Goal: Information Seeking & Learning: Learn about a topic

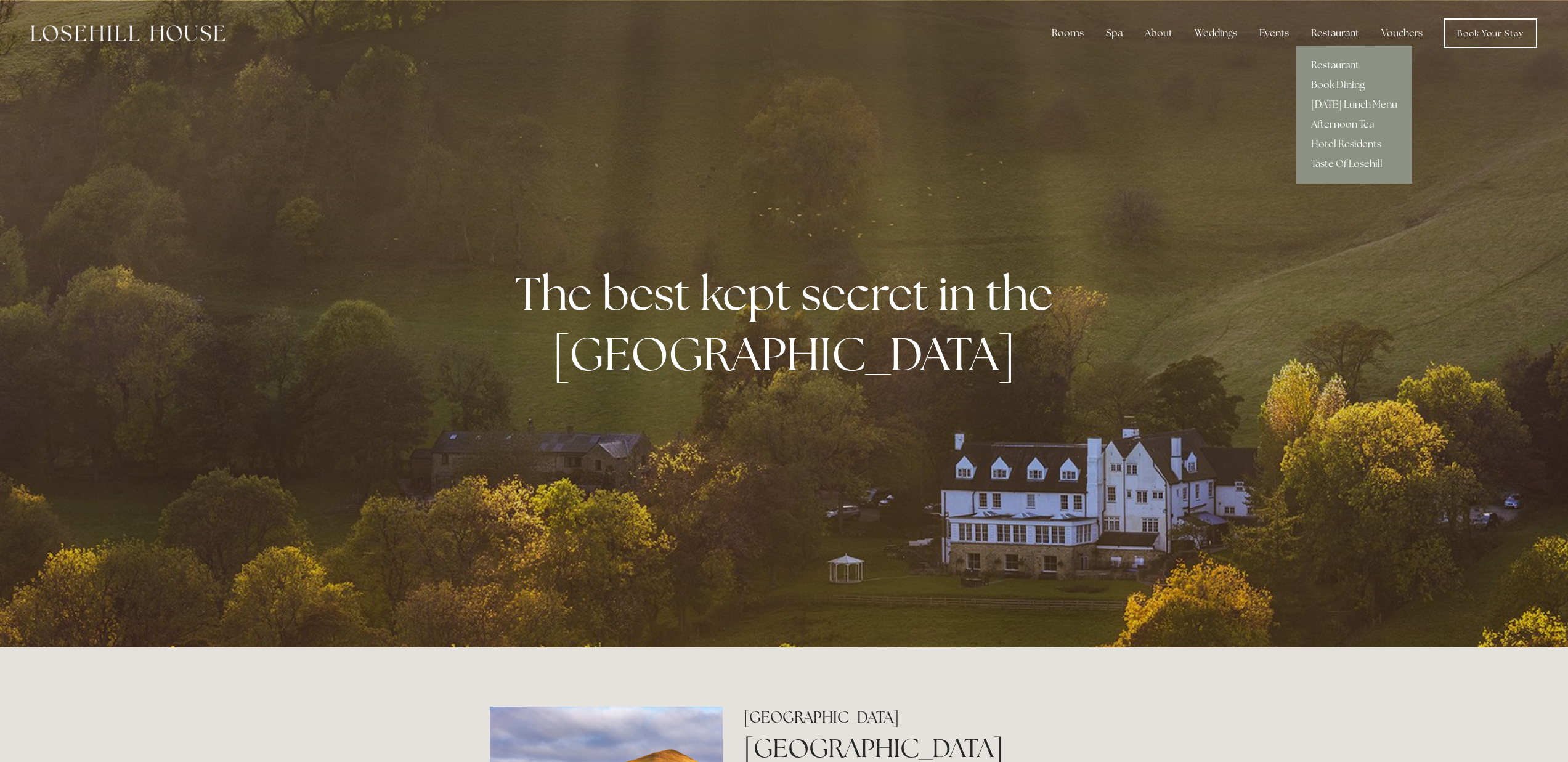
click at [1323, 68] on link "Restaurant" at bounding box center [1354, 65] width 116 height 20
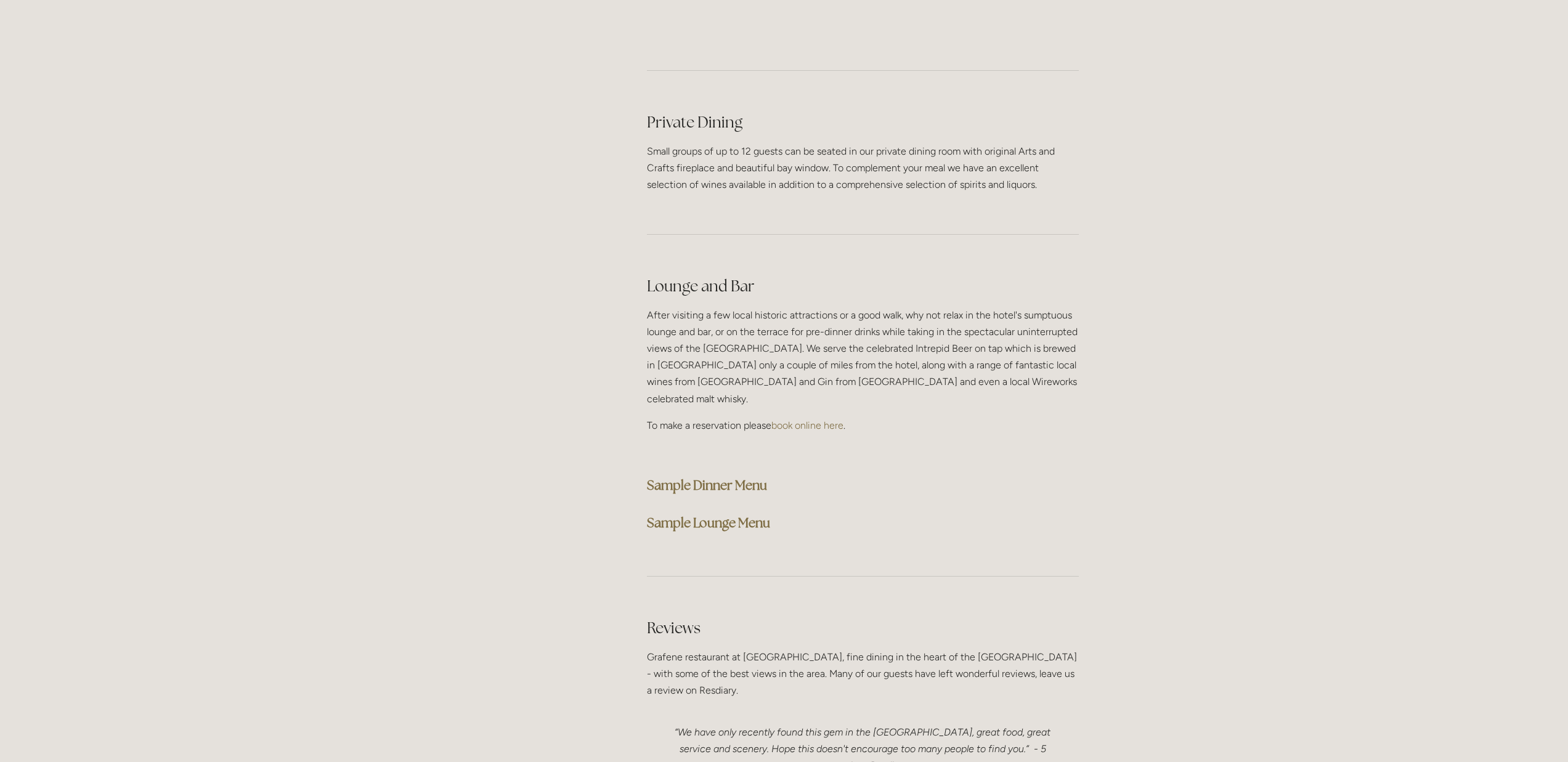
scroll to position [2823, 0]
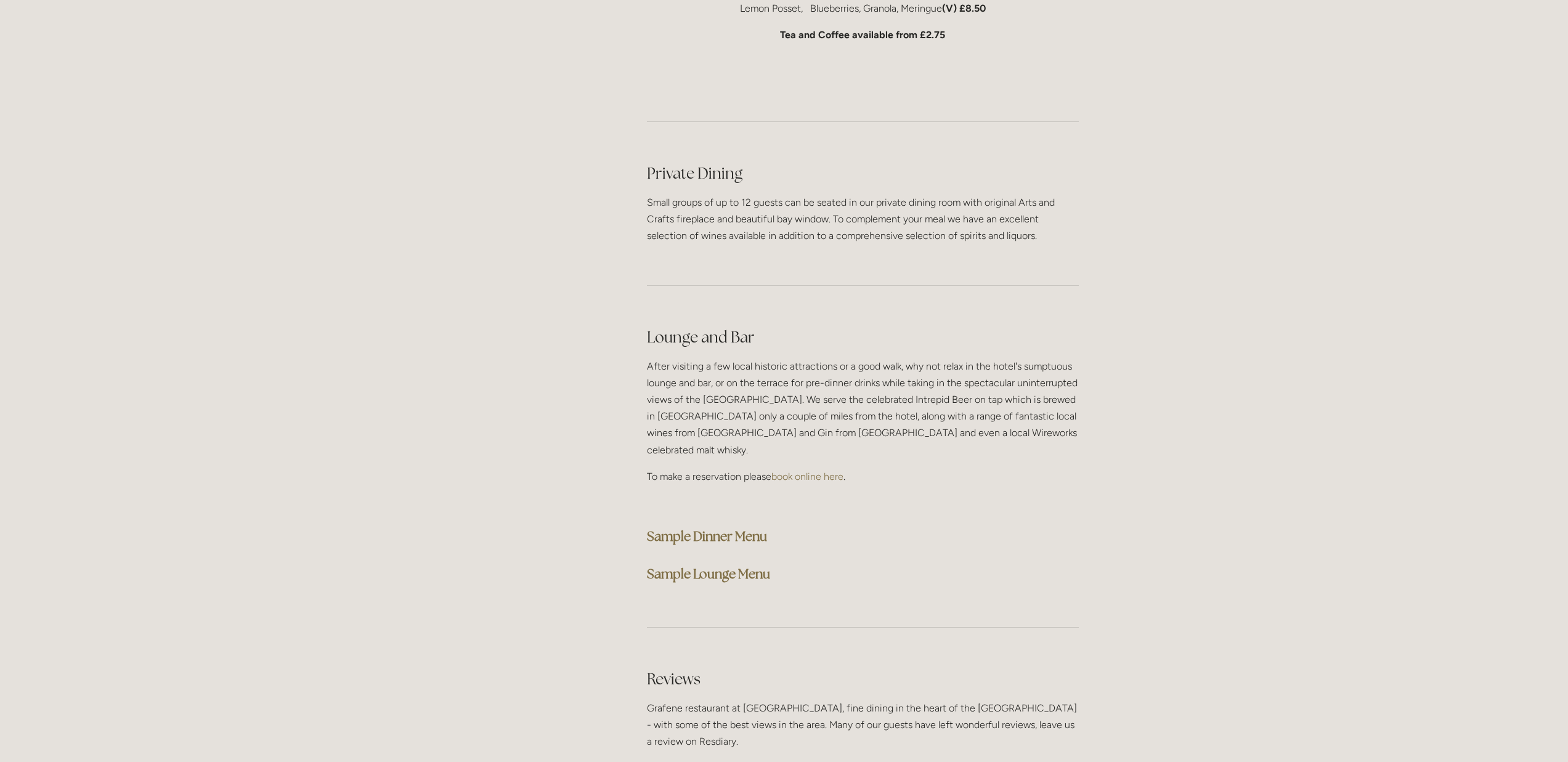
click at [727, 528] on strong "Sample Dinner Menu" at bounding box center [707, 536] width 120 height 16
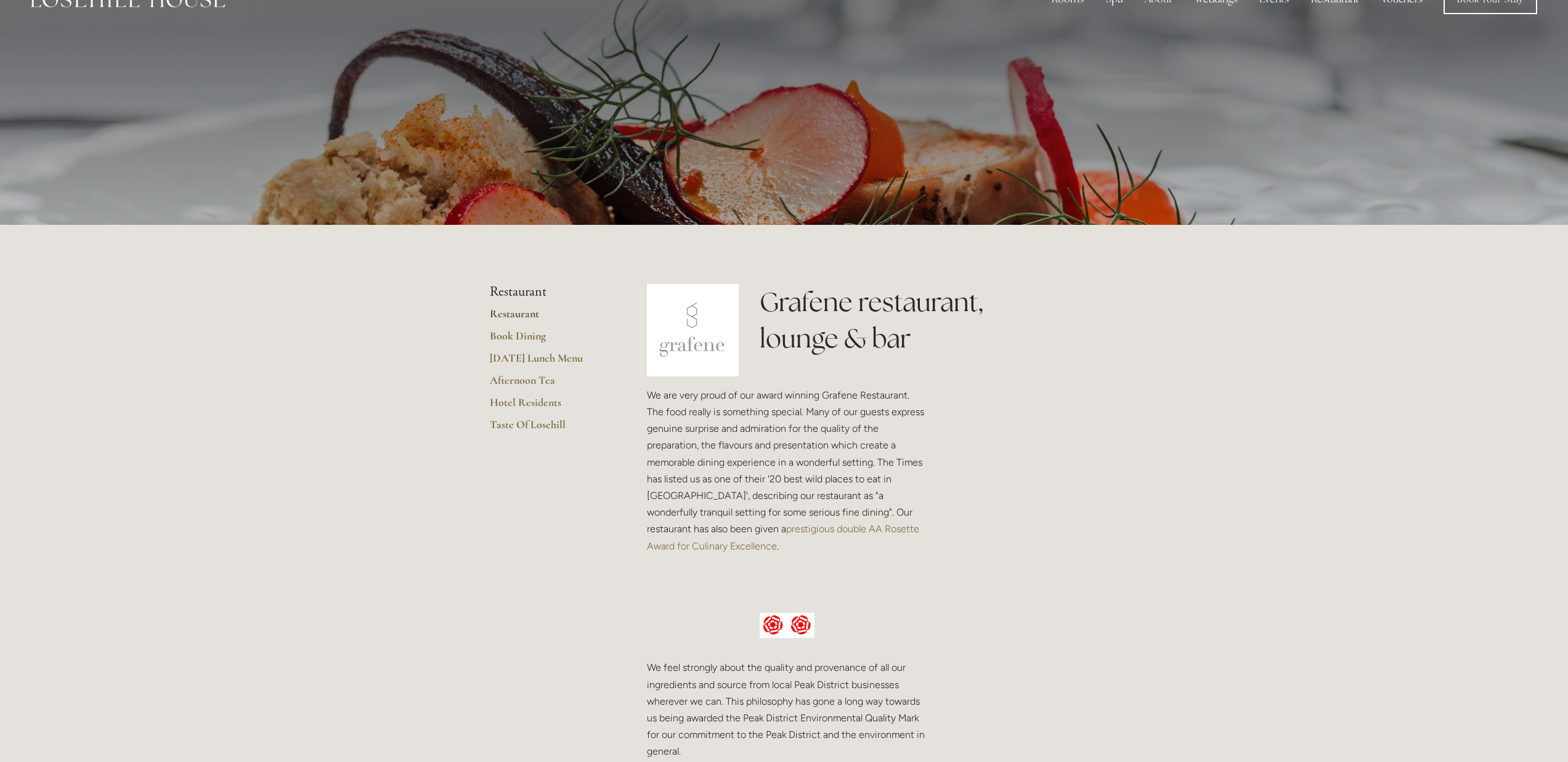
scroll to position [0, 0]
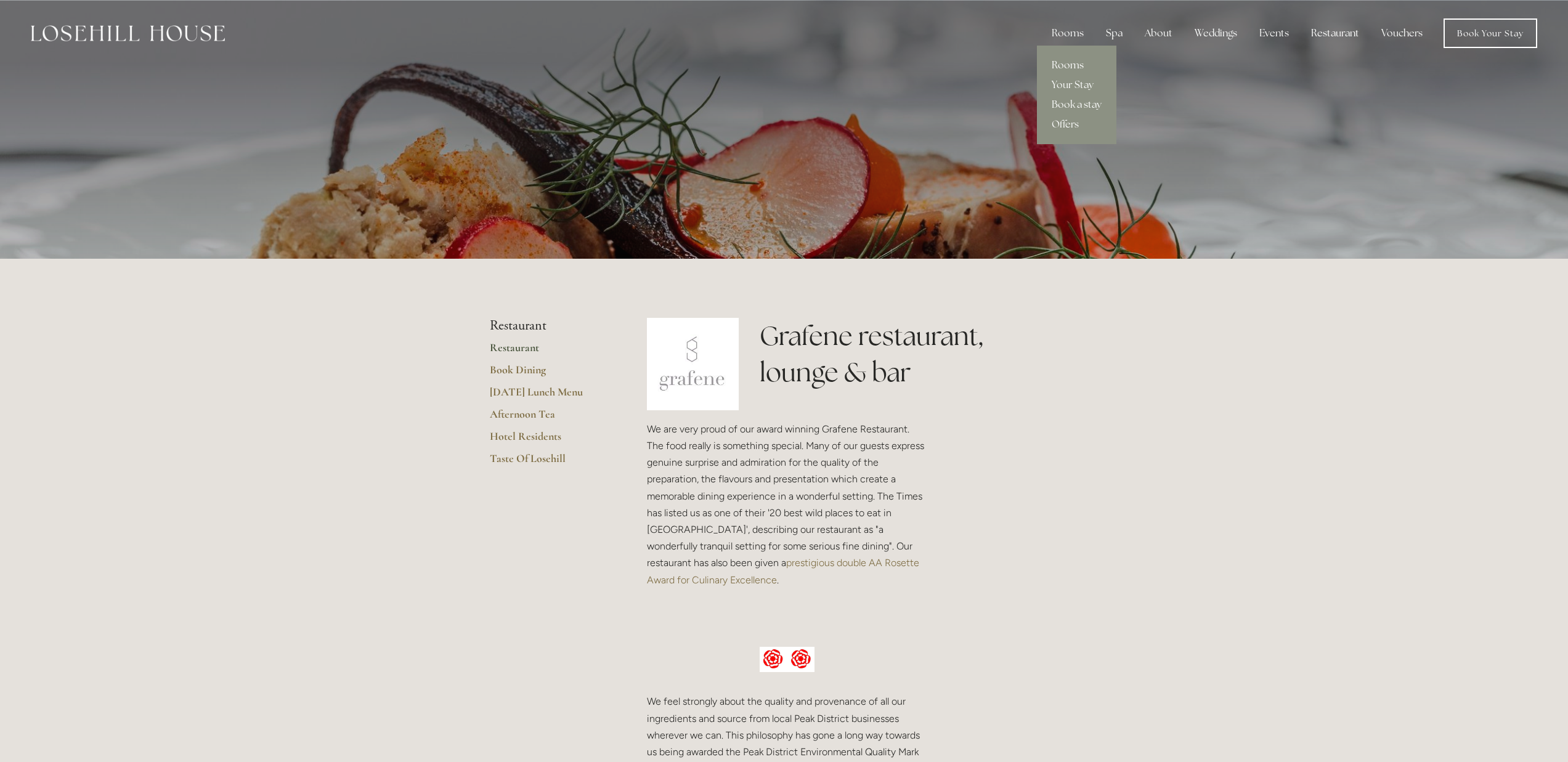
click at [1065, 63] on link "Rooms" at bounding box center [1076, 65] width 79 height 20
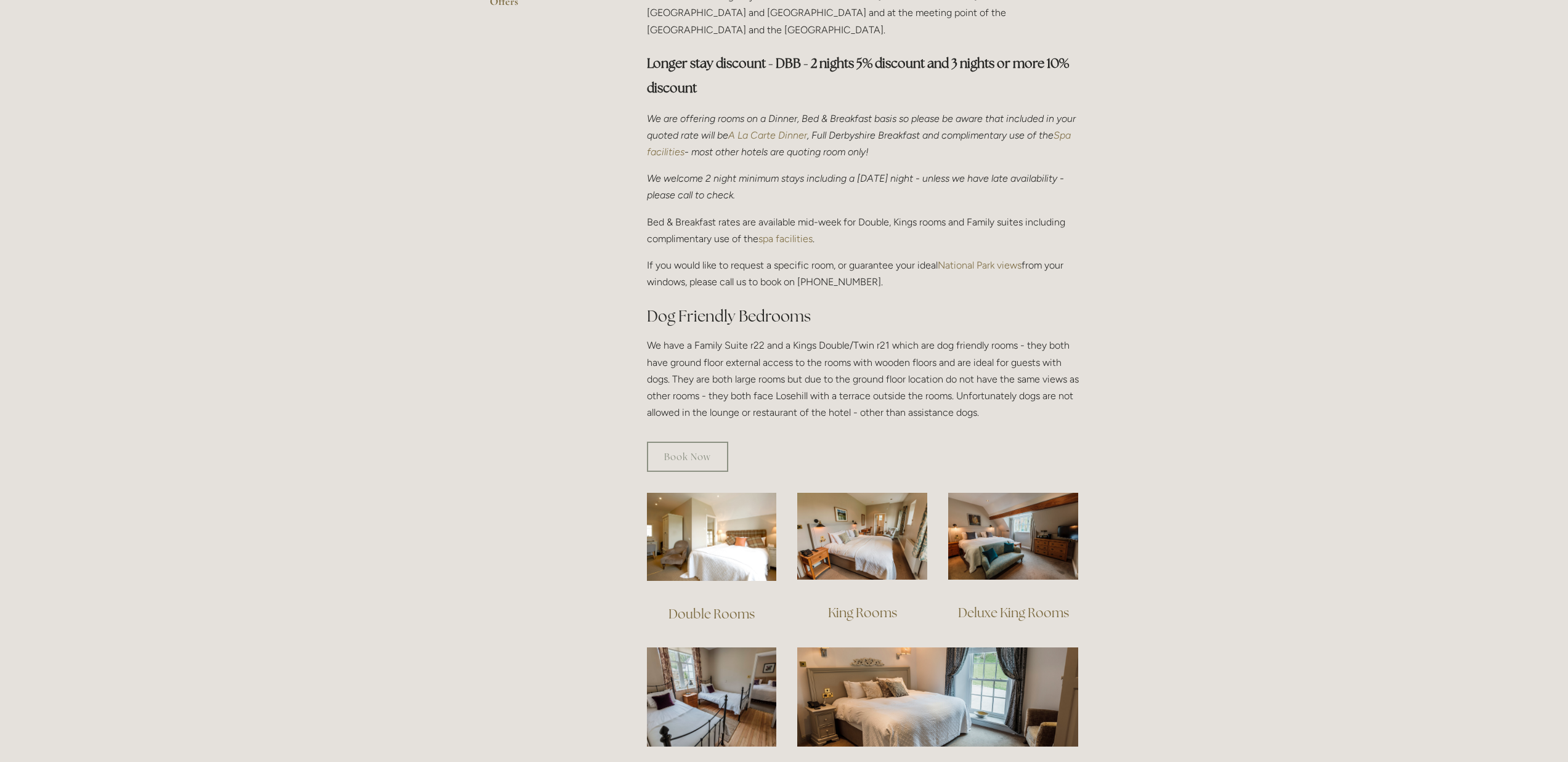
scroll to position [550, 0]
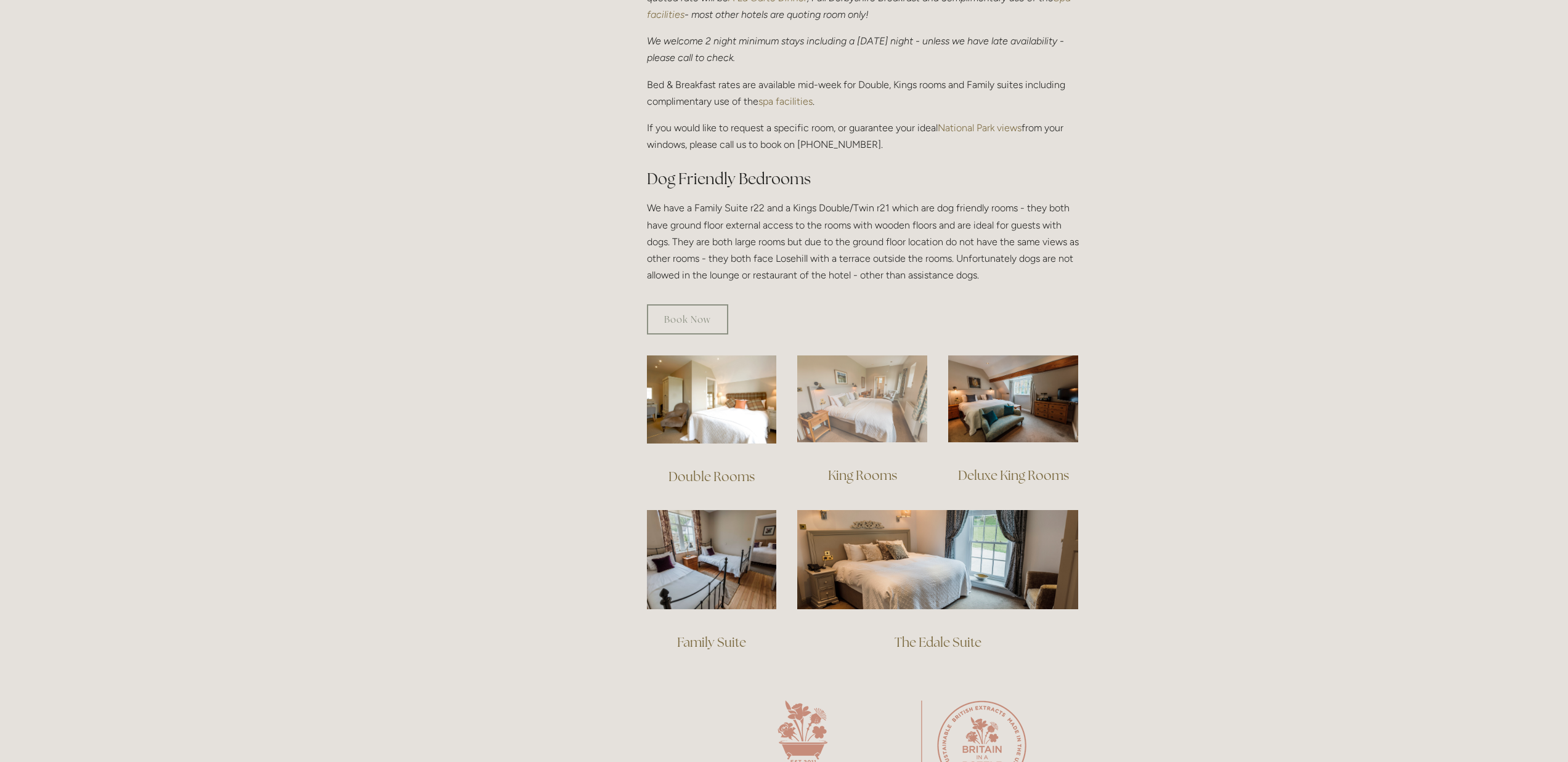
click at [846, 397] on img at bounding box center [863, 399] width 130 height 87
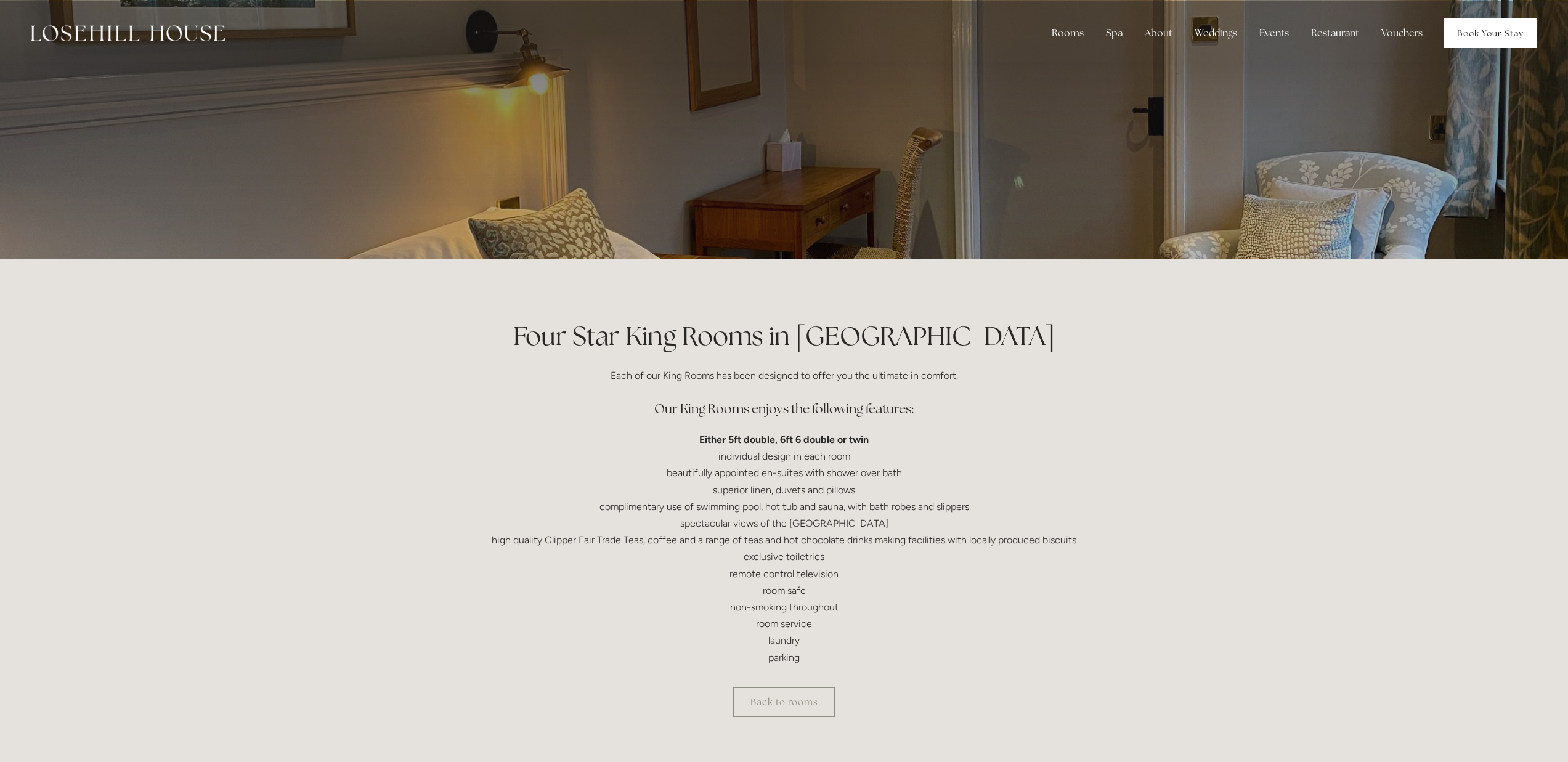
click at [1494, 31] on link "Book Your Stay" at bounding box center [1490, 33] width 94 height 29
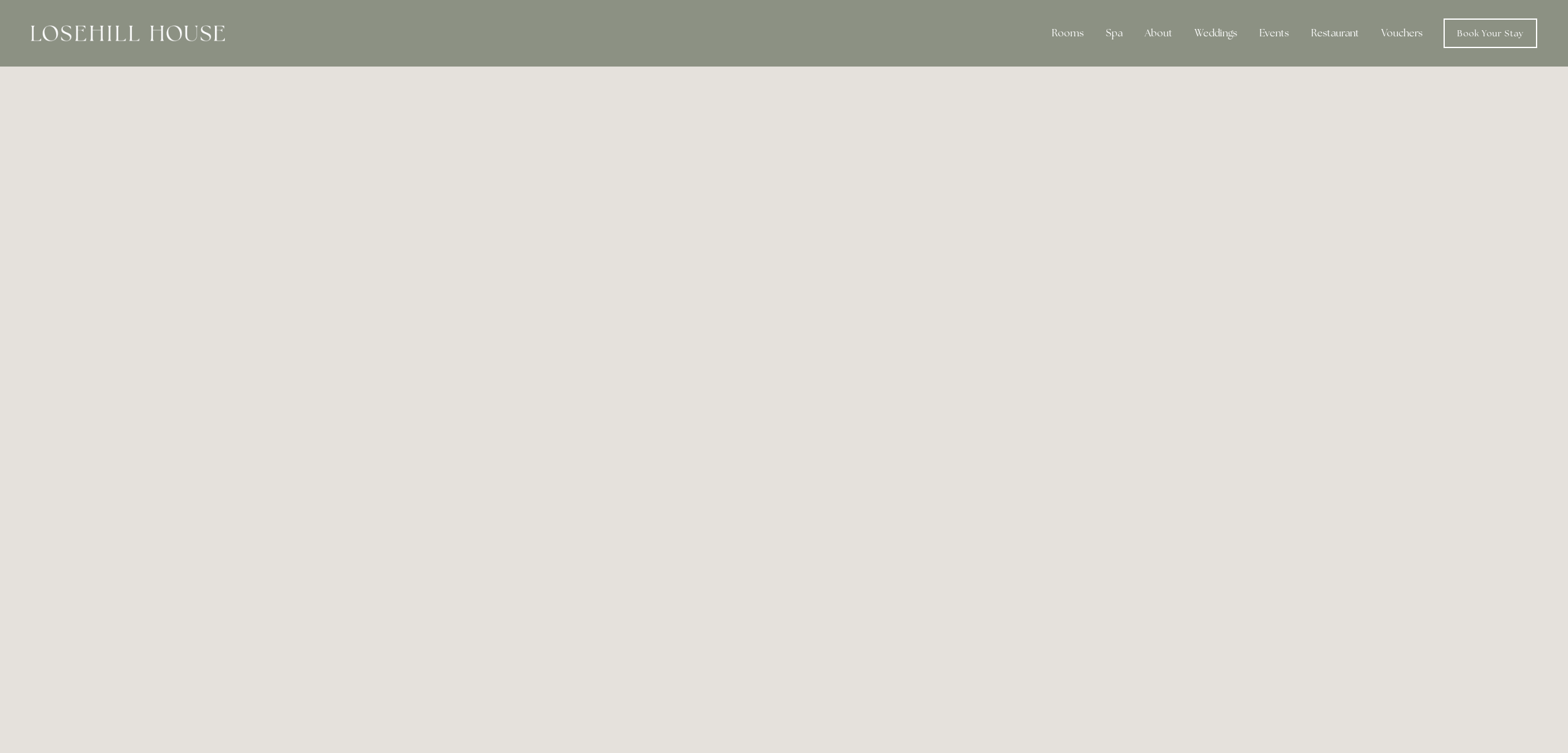
click at [84, 35] on img at bounding box center [128, 33] width 194 height 16
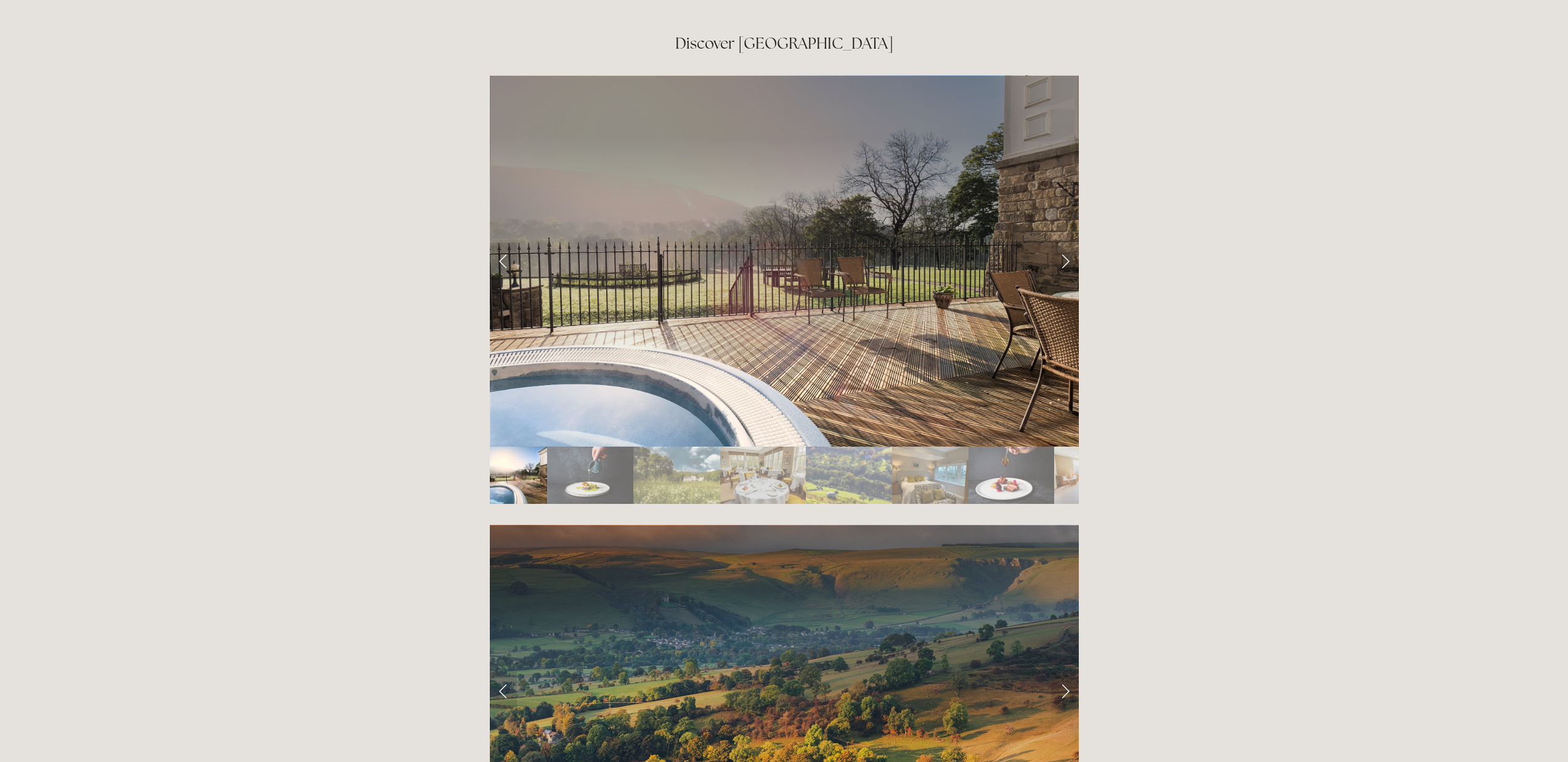
scroll to position [2245, 0]
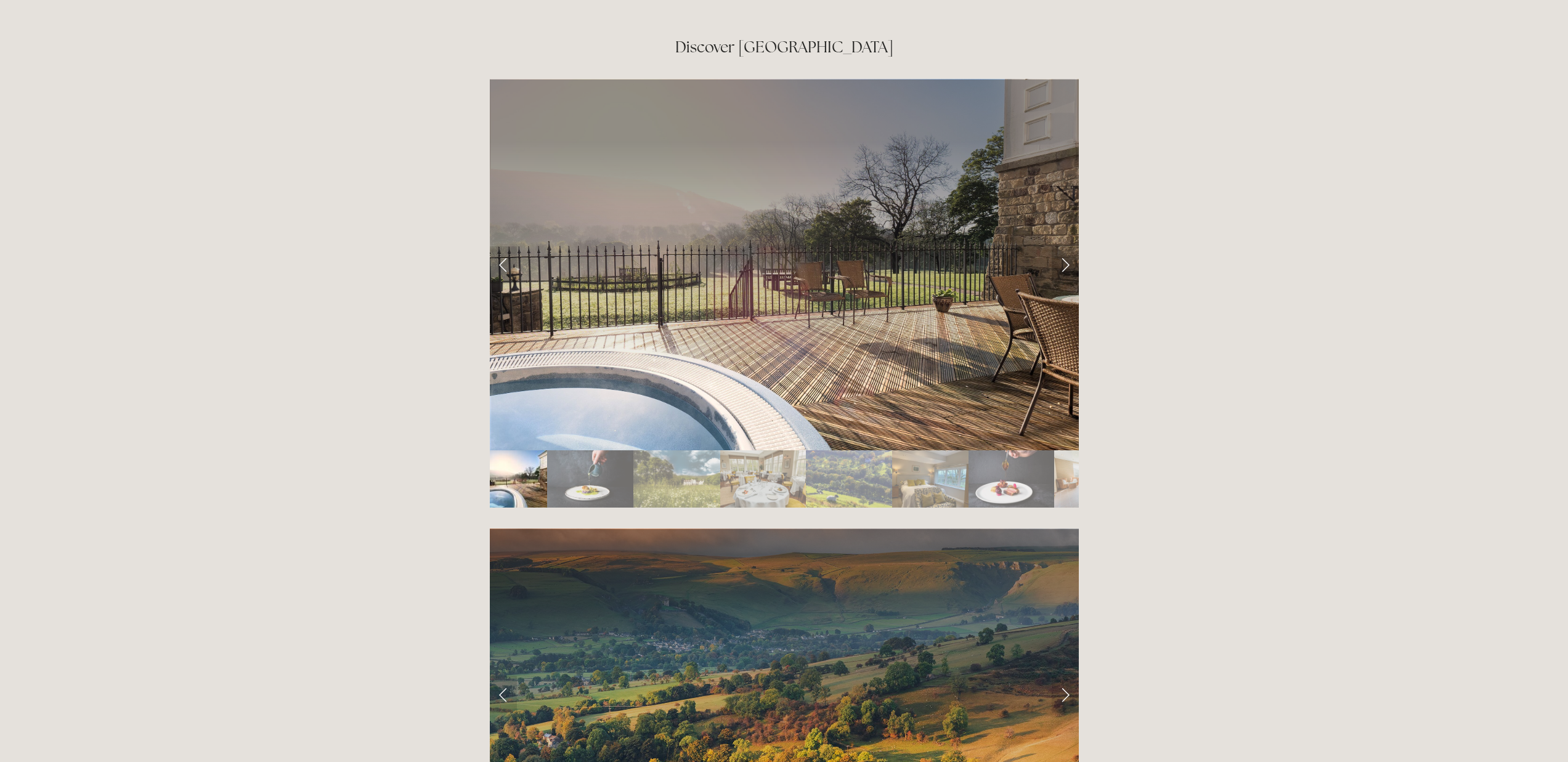
click at [1067, 246] on link "Next Slide" at bounding box center [1065, 265] width 27 height 37
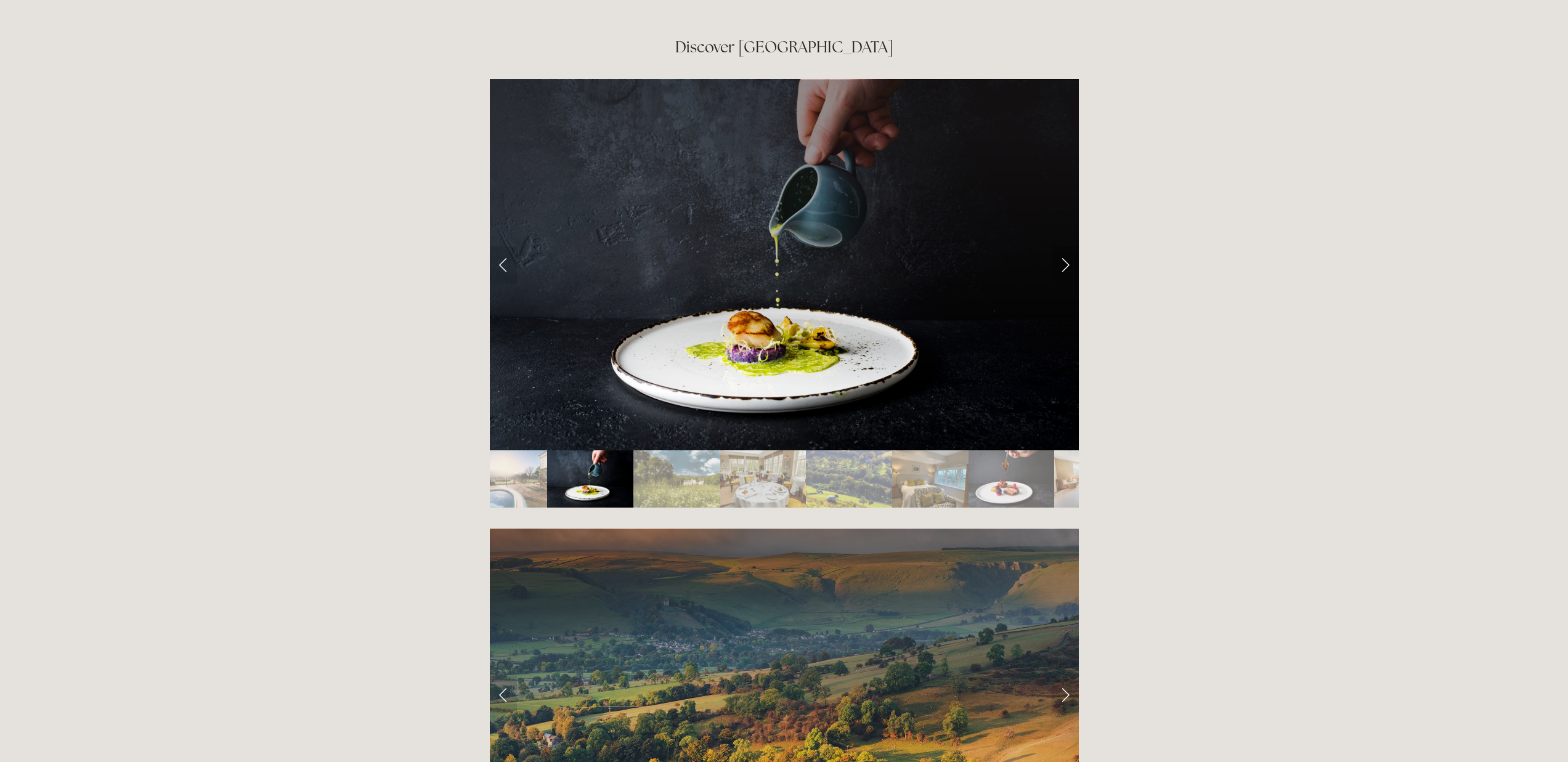
click at [1066, 246] on link "Next Slide" at bounding box center [1065, 265] width 27 height 37
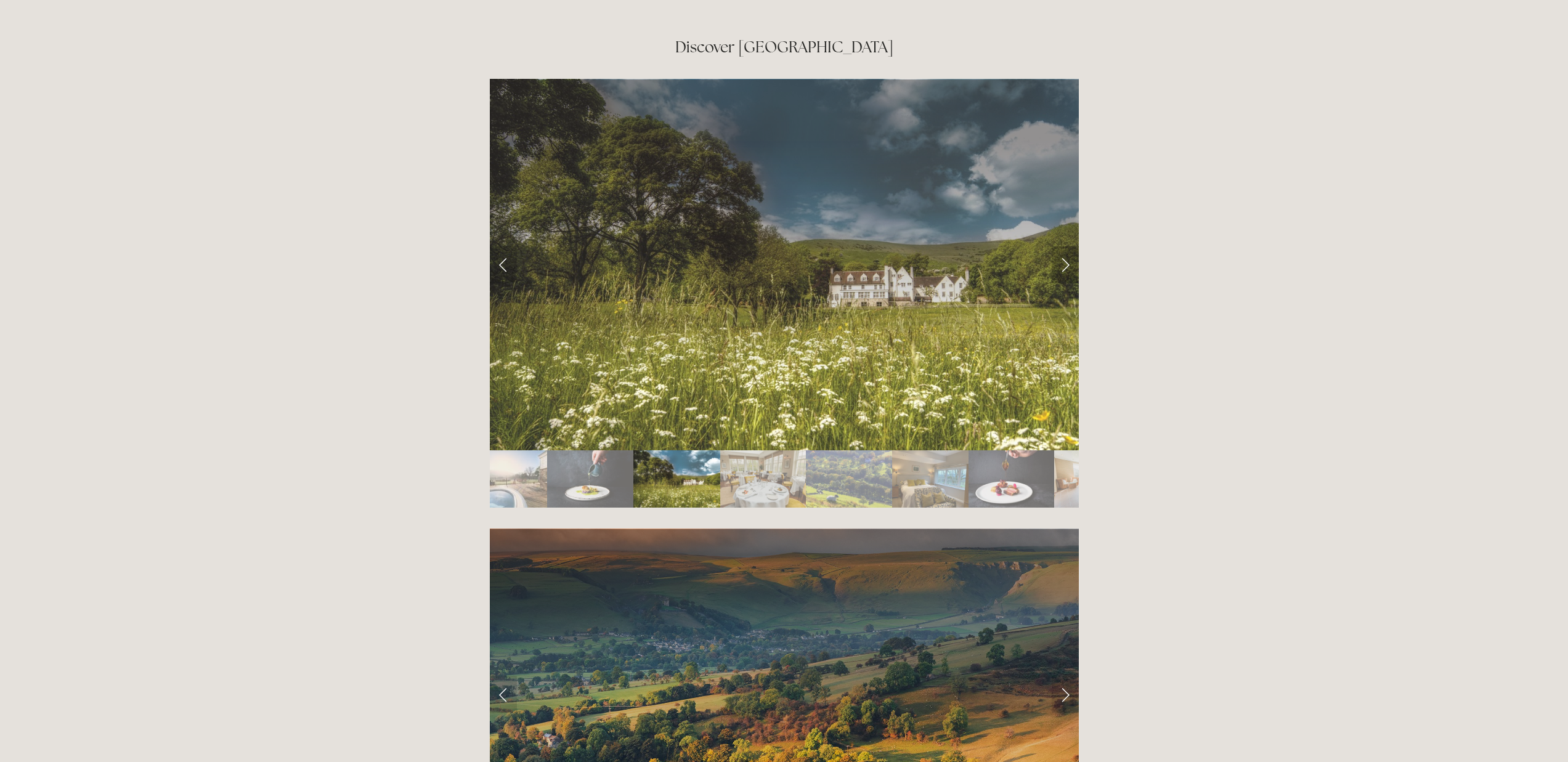
click at [1066, 246] on link "Next Slide" at bounding box center [1065, 265] width 27 height 37
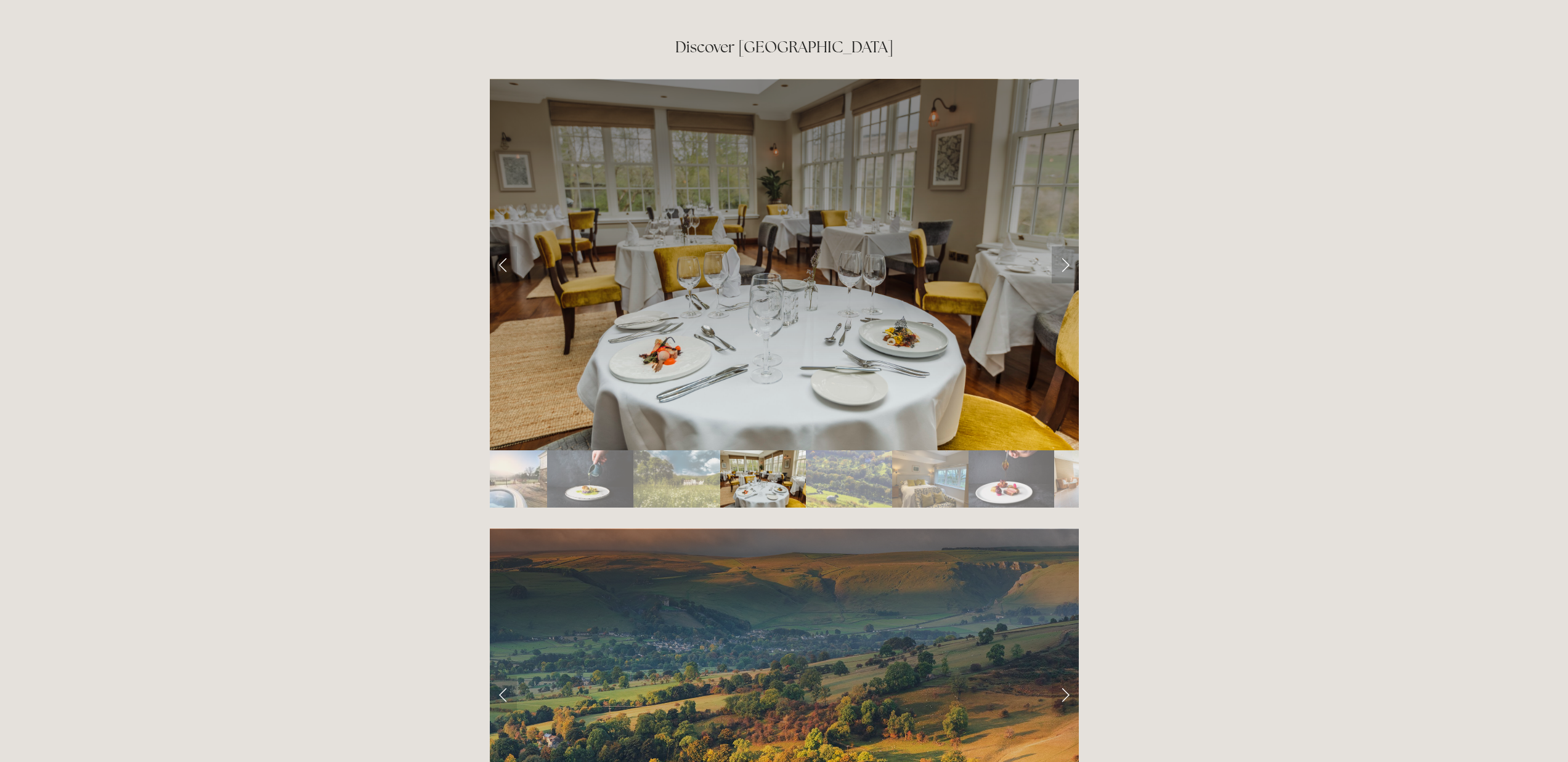
click at [1066, 246] on link "Next Slide" at bounding box center [1065, 265] width 27 height 37
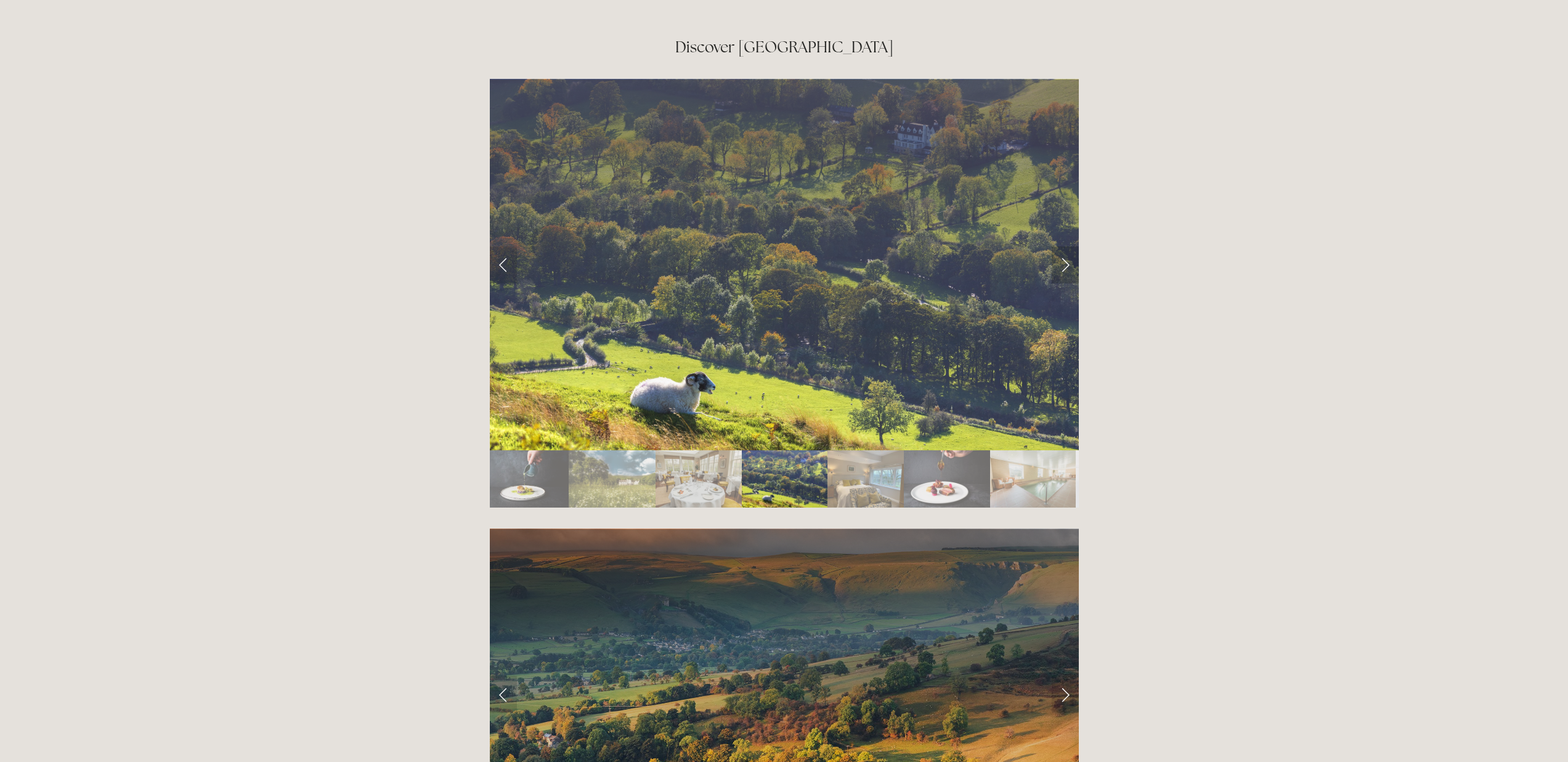
click at [1066, 246] on link "Next Slide" at bounding box center [1065, 265] width 27 height 37
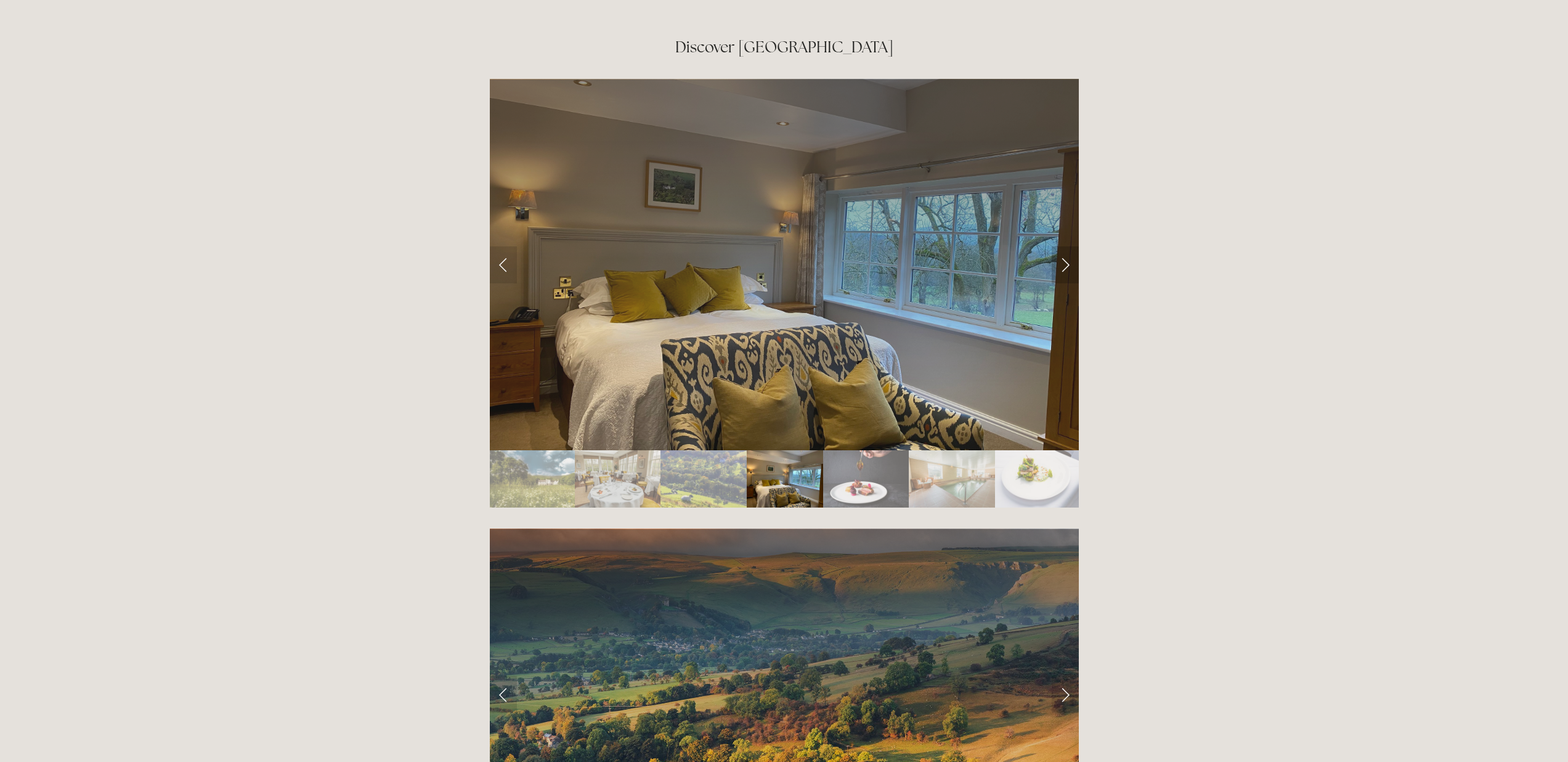
click at [1066, 246] on link "Next Slide" at bounding box center [1065, 265] width 27 height 37
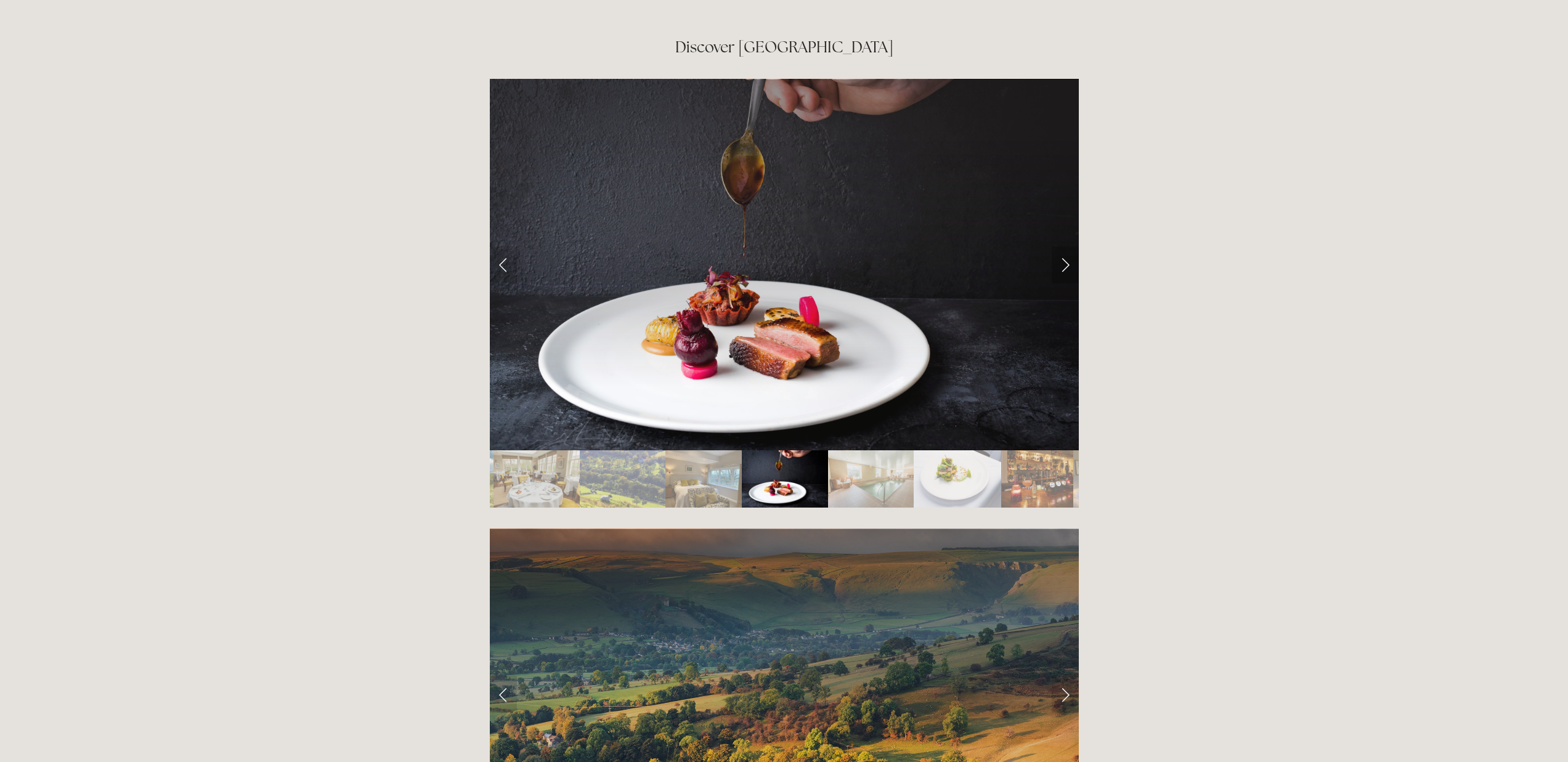
click at [1066, 246] on link "Next Slide" at bounding box center [1065, 265] width 27 height 37
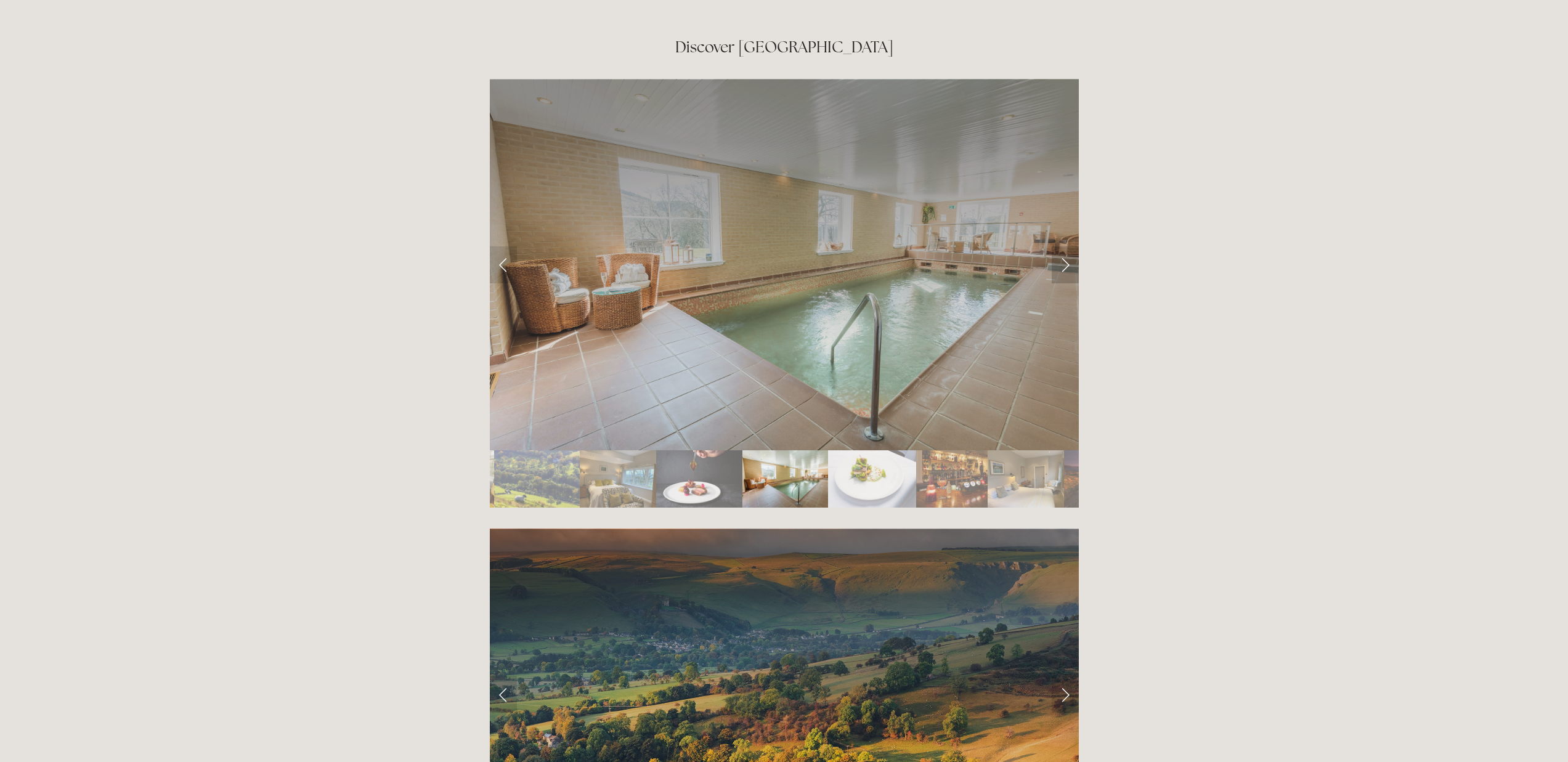
click at [1066, 246] on link "Next Slide" at bounding box center [1065, 265] width 27 height 37
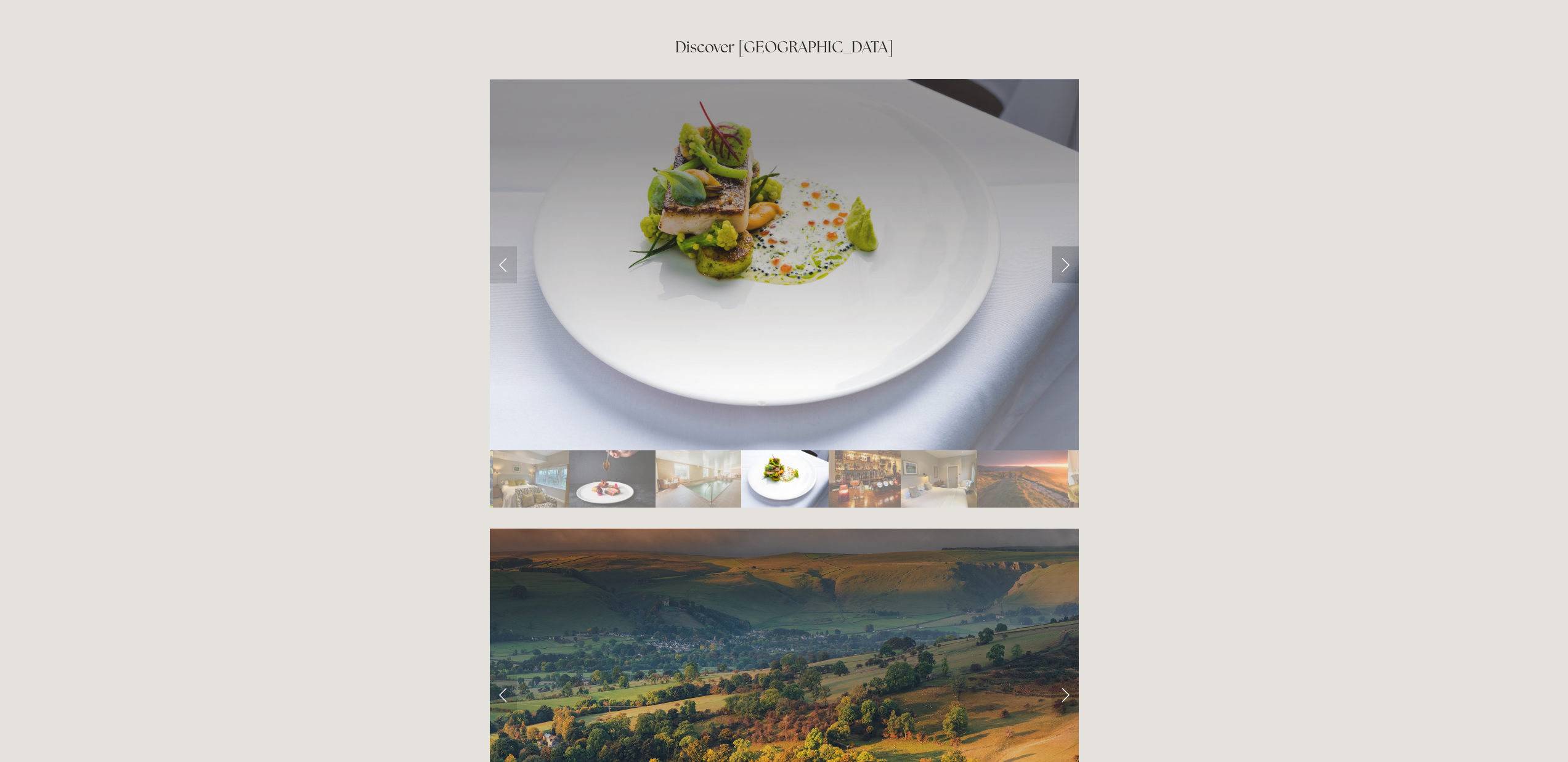
click at [1066, 246] on link "Next Slide" at bounding box center [1065, 265] width 27 height 37
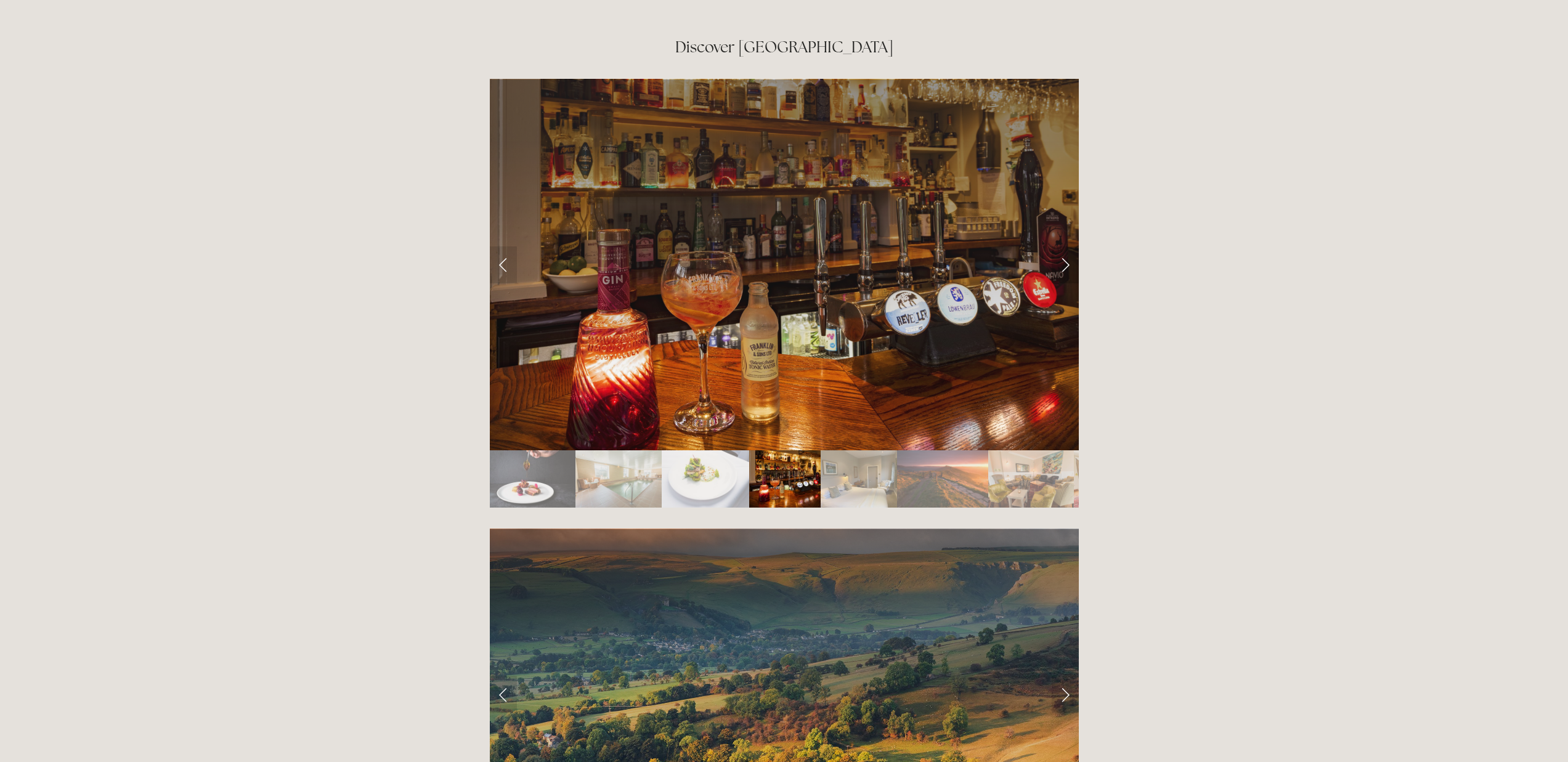
click at [1066, 246] on link "Next Slide" at bounding box center [1065, 265] width 27 height 37
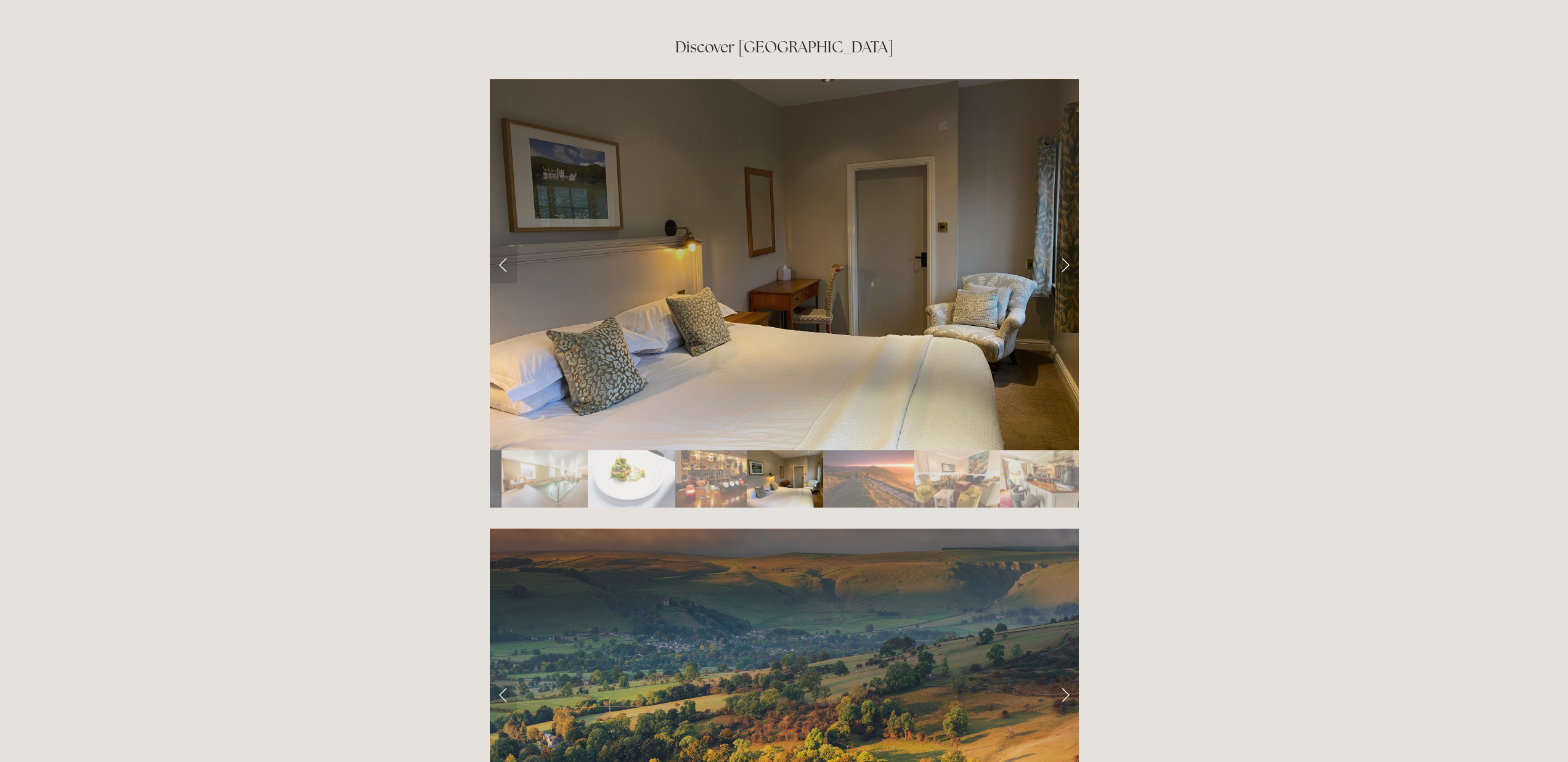
click at [1066, 246] on link "Next Slide" at bounding box center [1065, 265] width 27 height 37
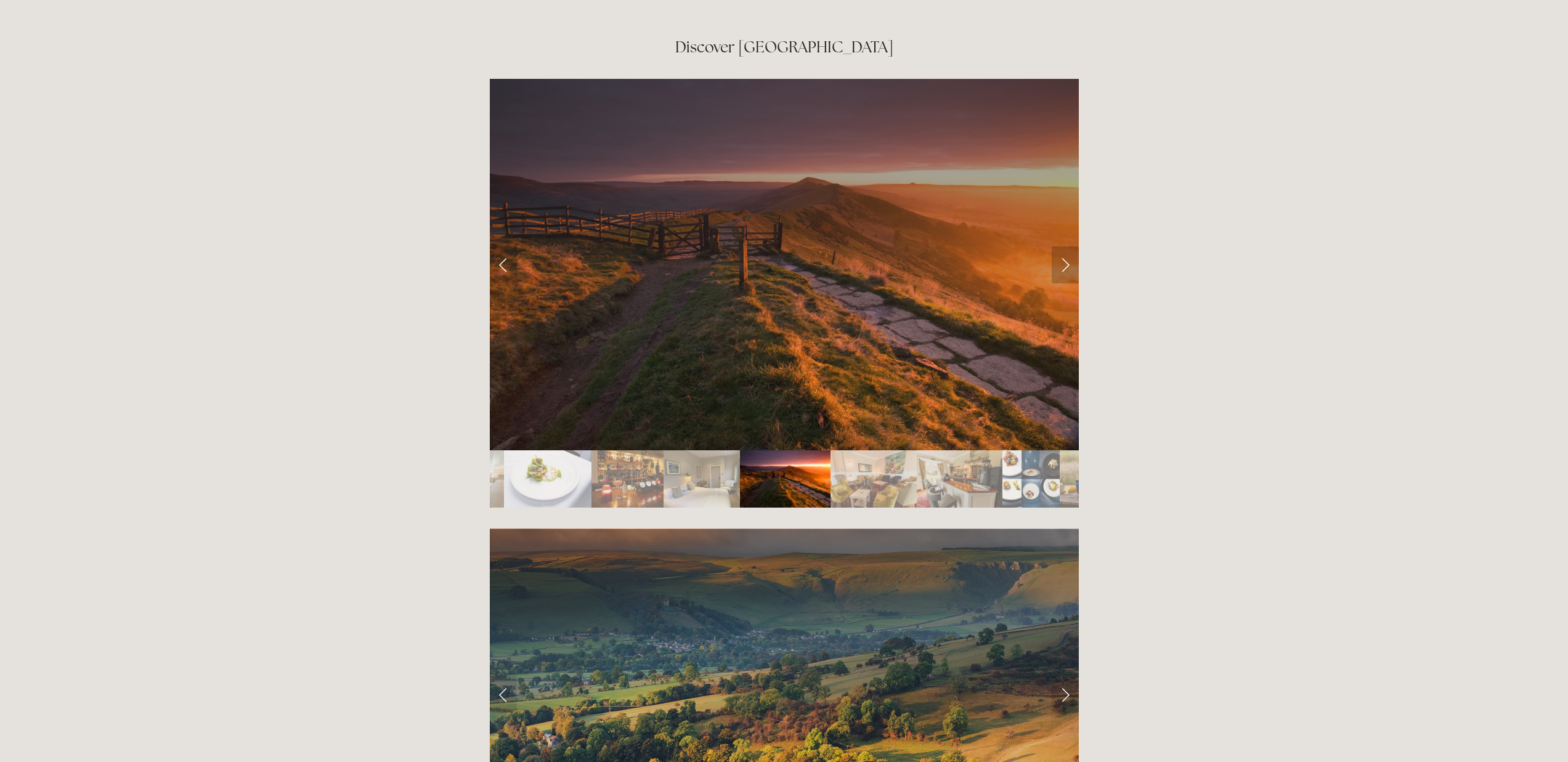
click at [1066, 246] on link "Next Slide" at bounding box center [1065, 265] width 27 height 37
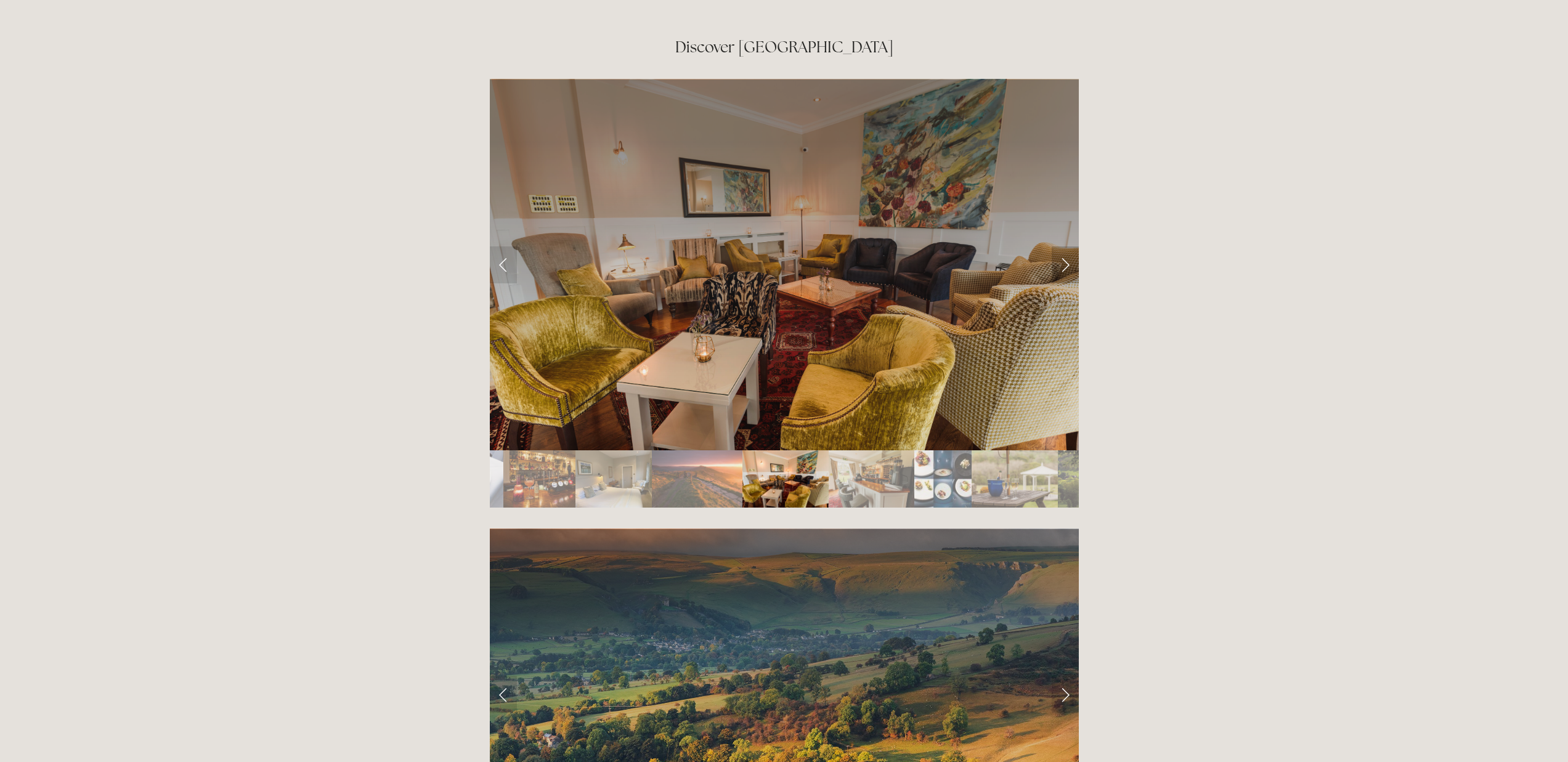
click at [1066, 246] on link "Next Slide" at bounding box center [1065, 265] width 27 height 37
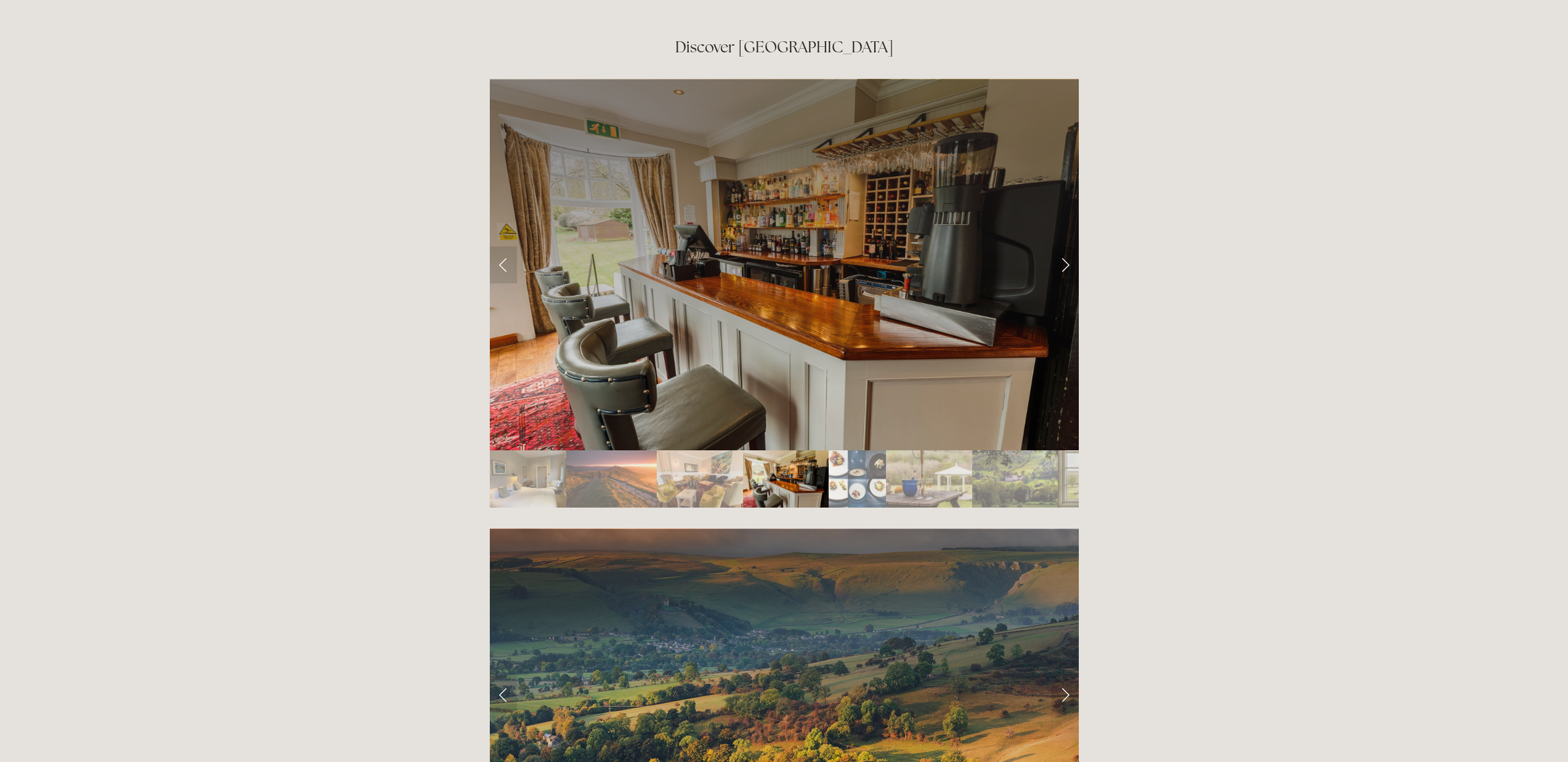
click at [1066, 246] on link "Next Slide" at bounding box center [1065, 265] width 27 height 37
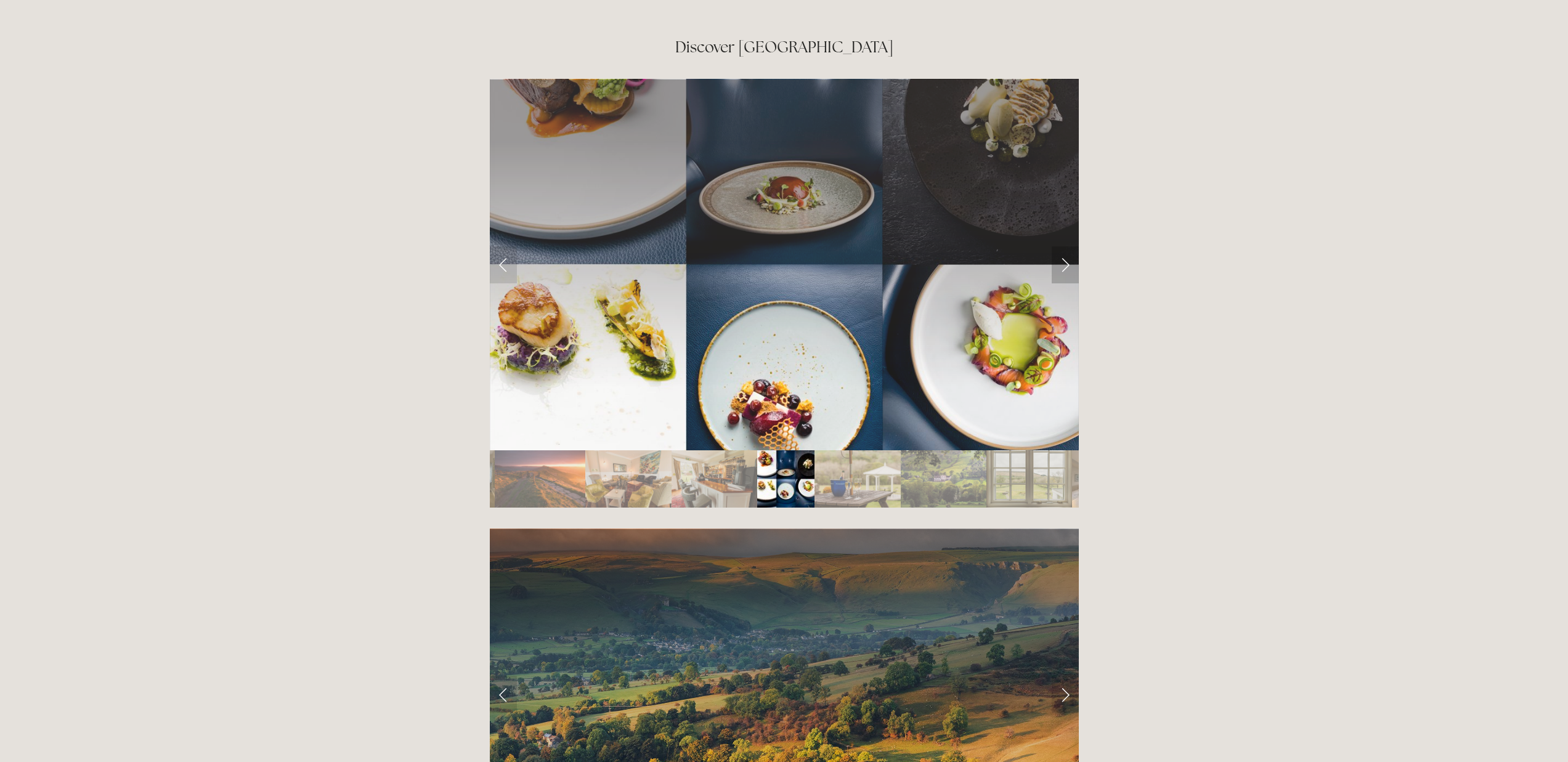
click at [1066, 246] on link "Next Slide" at bounding box center [1065, 265] width 27 height 37
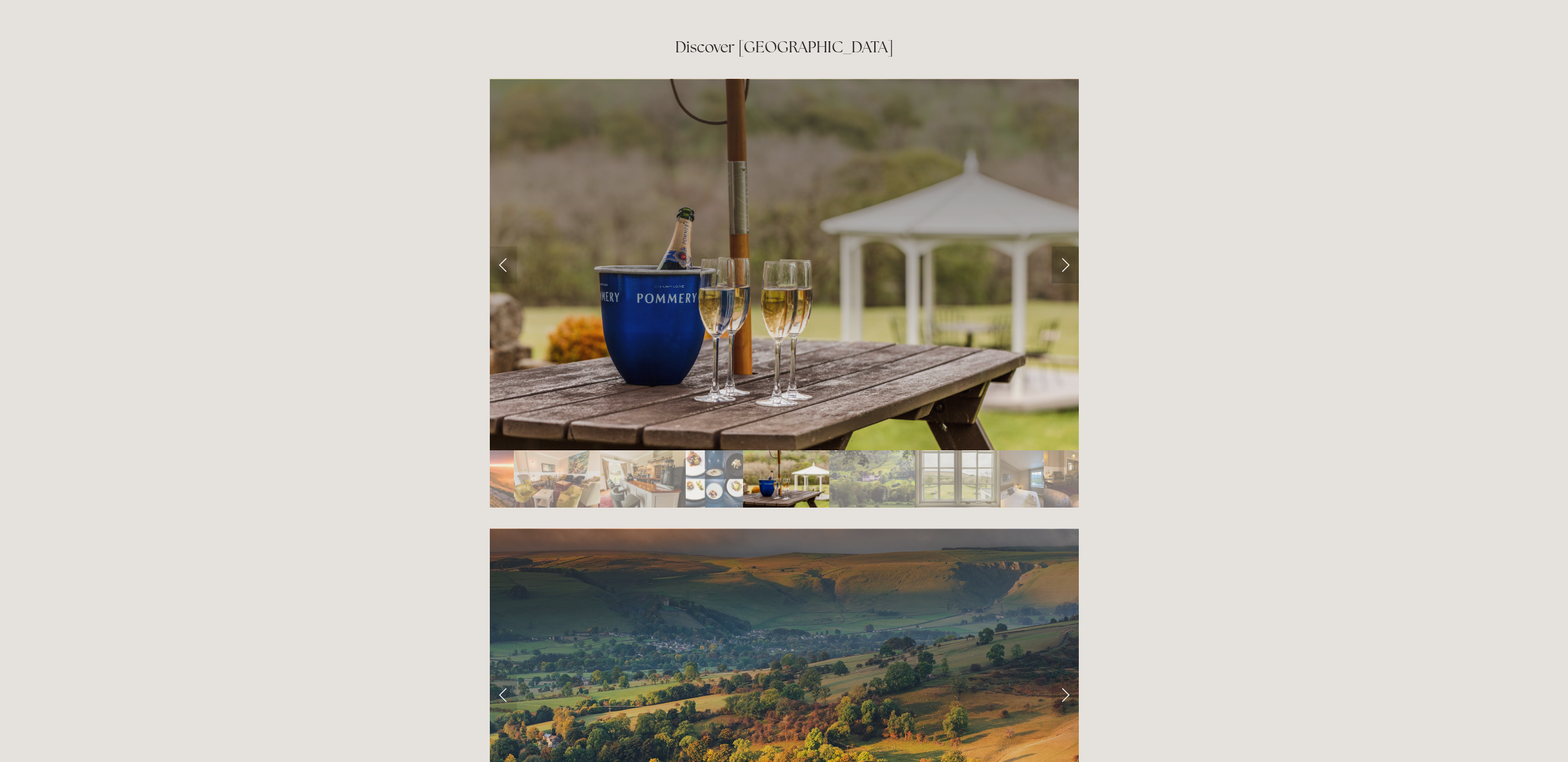
click at [1066, 246] on link "Next Slide" at bounding box center [1065, 265] width 27 height 37
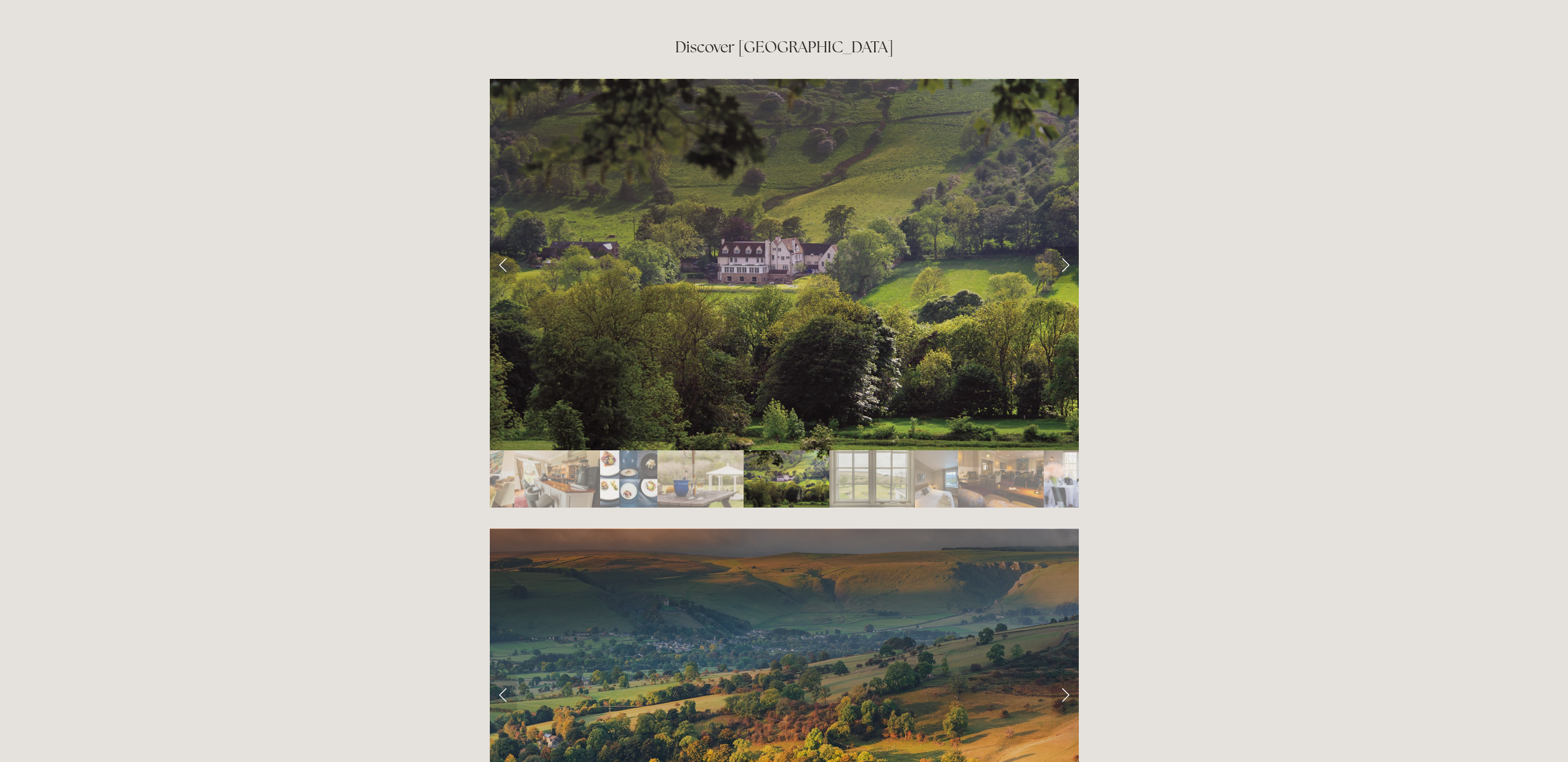
click at [1066, 246] on link "Next Slide" at bounding box center [1065, 265] width 27 height 37
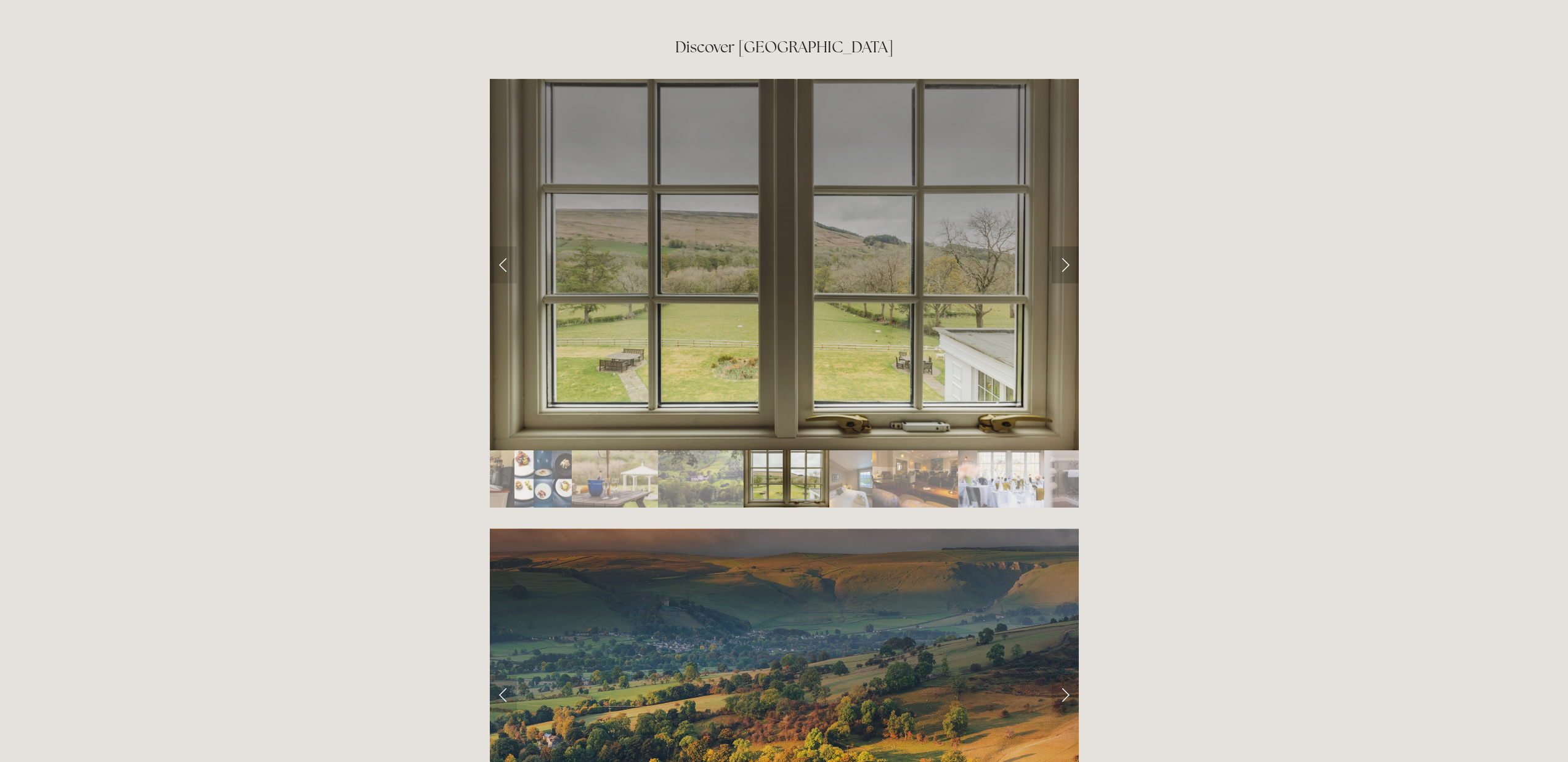
click at [1066, 246] on link "Next Slide" at bounding box center [1065, 265] width 27 height 37
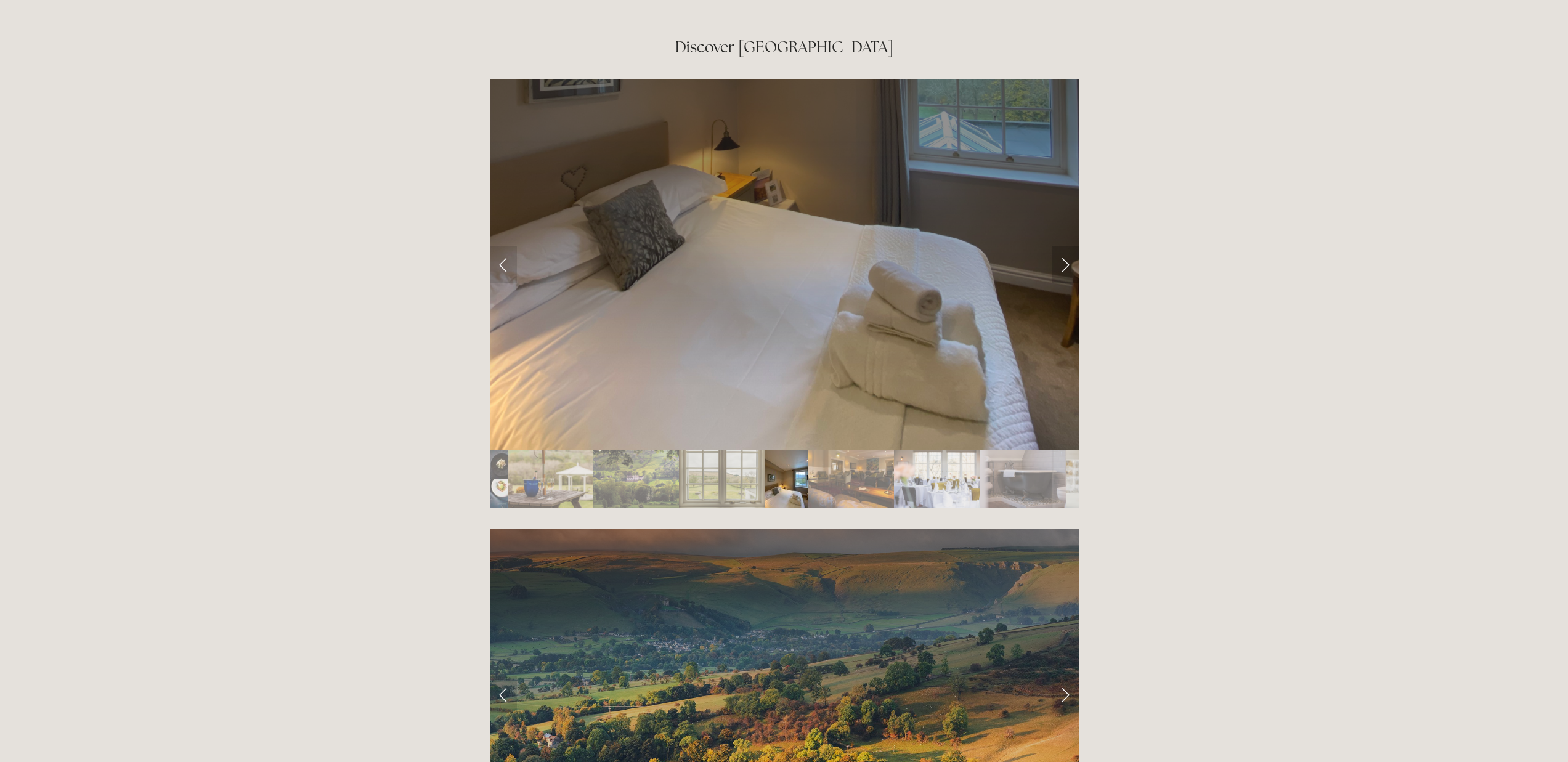
click at [1066, 246] on link "Next Slide" at bounding box center [1065, 265] width 27 height 37
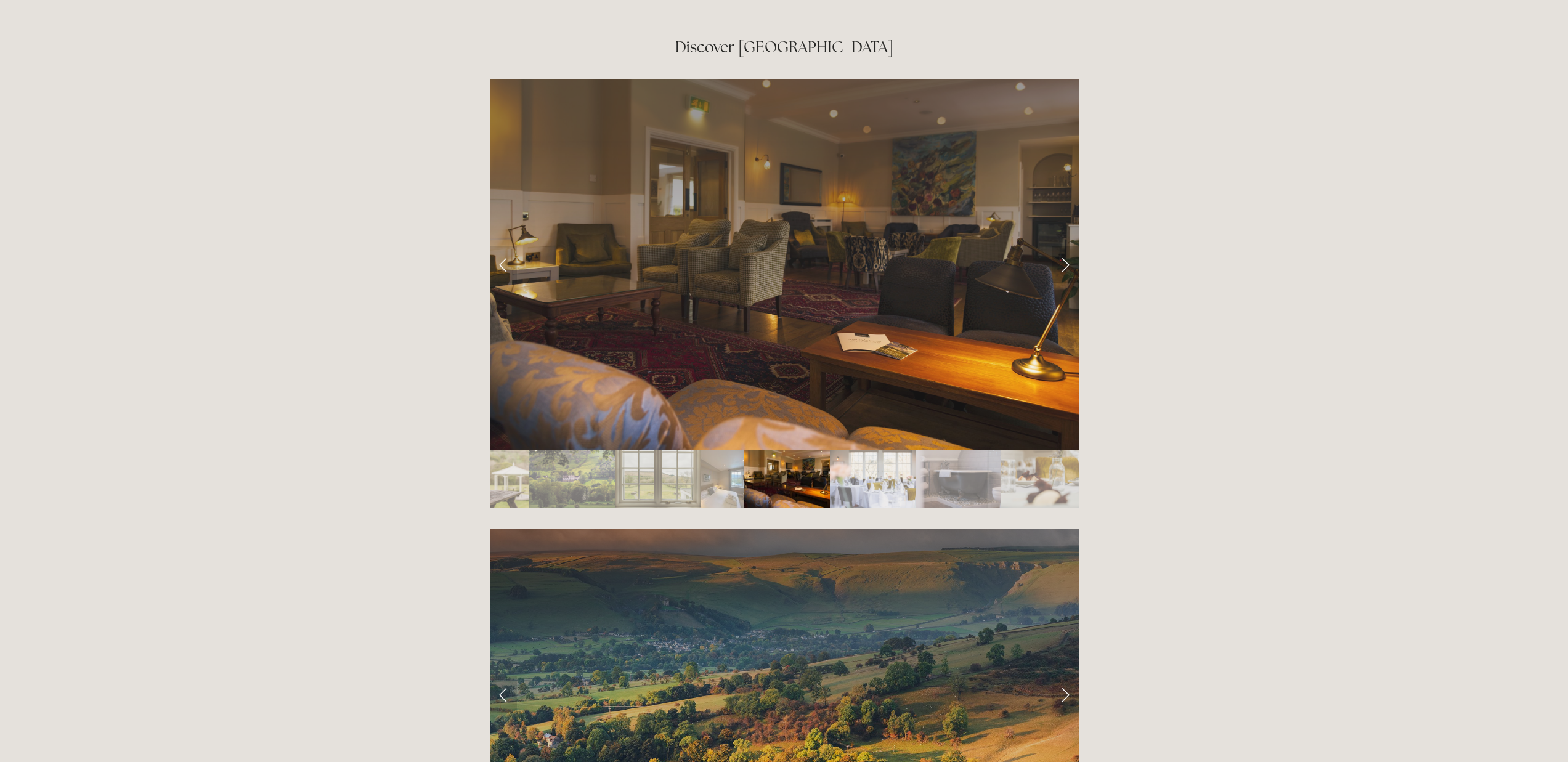
click at [1066, 246] on link "Next Slide" at bounding box center [1065, 265] width 27 height 37
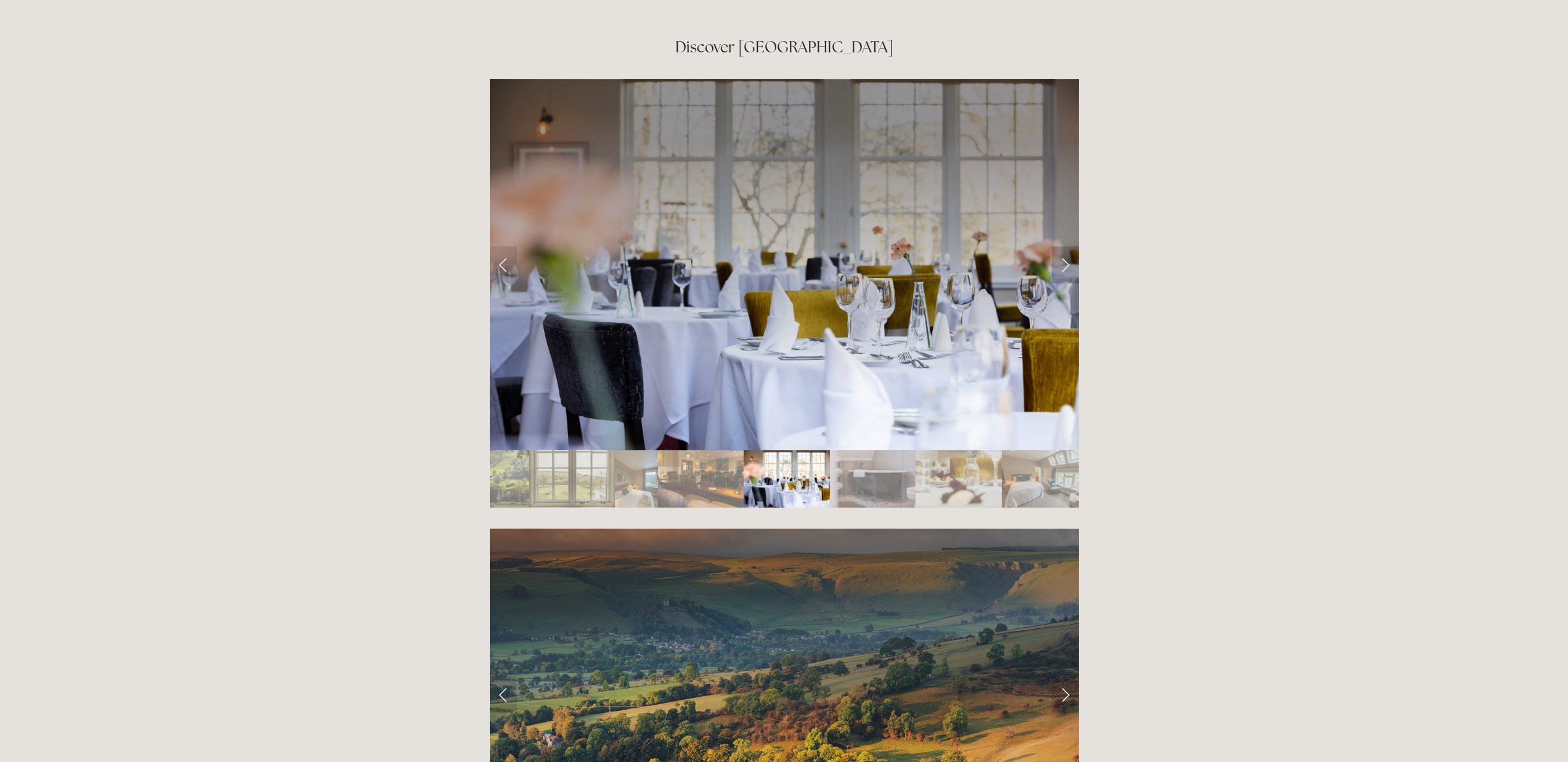
click at [1066, 246] on link "Next Slide" at bounding box center [1065, 265] width 27 height 37
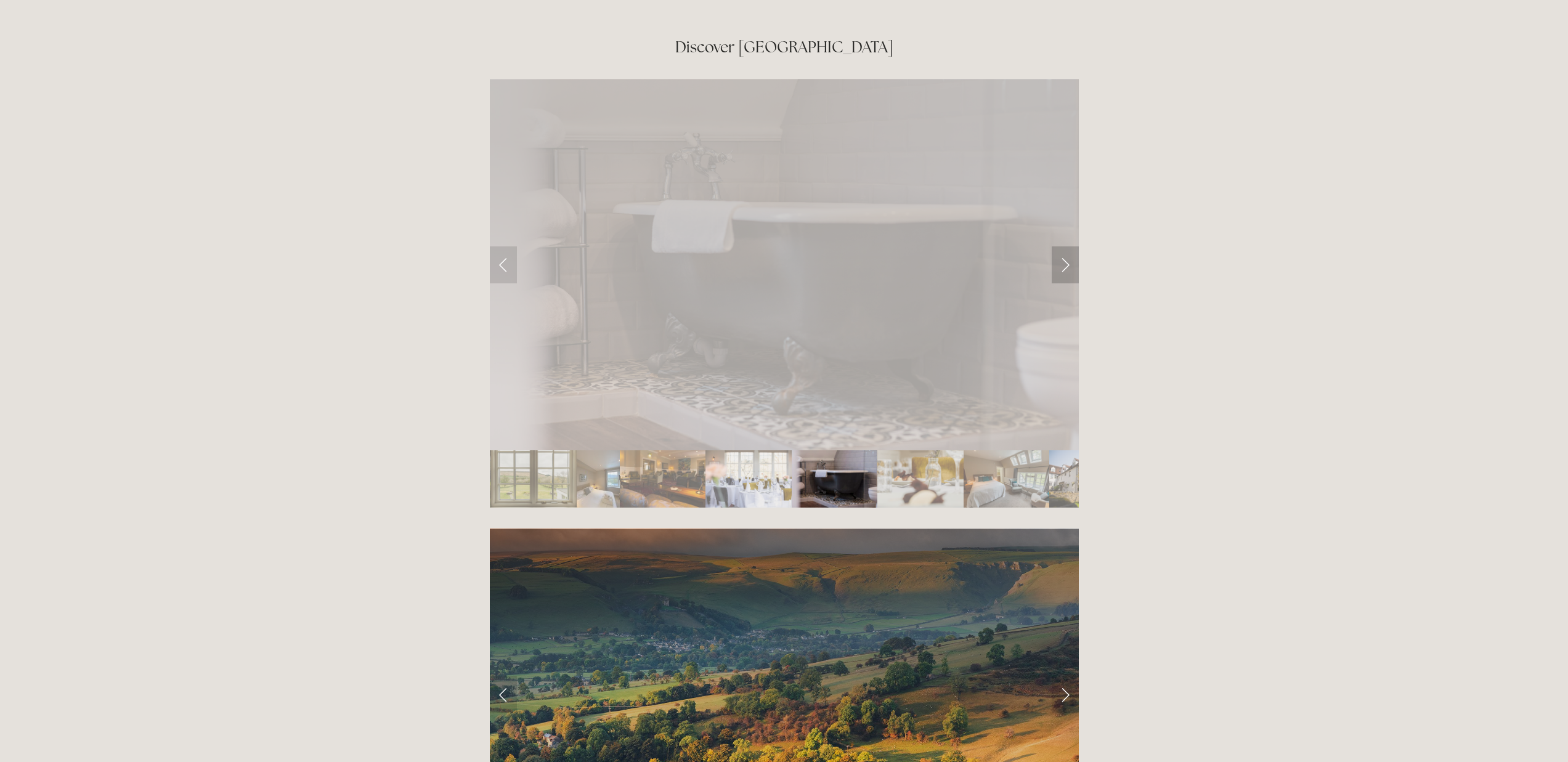
click at [1066, 246] on link "Next Slide" at bounding box center [1065, 265] width 27 height 37
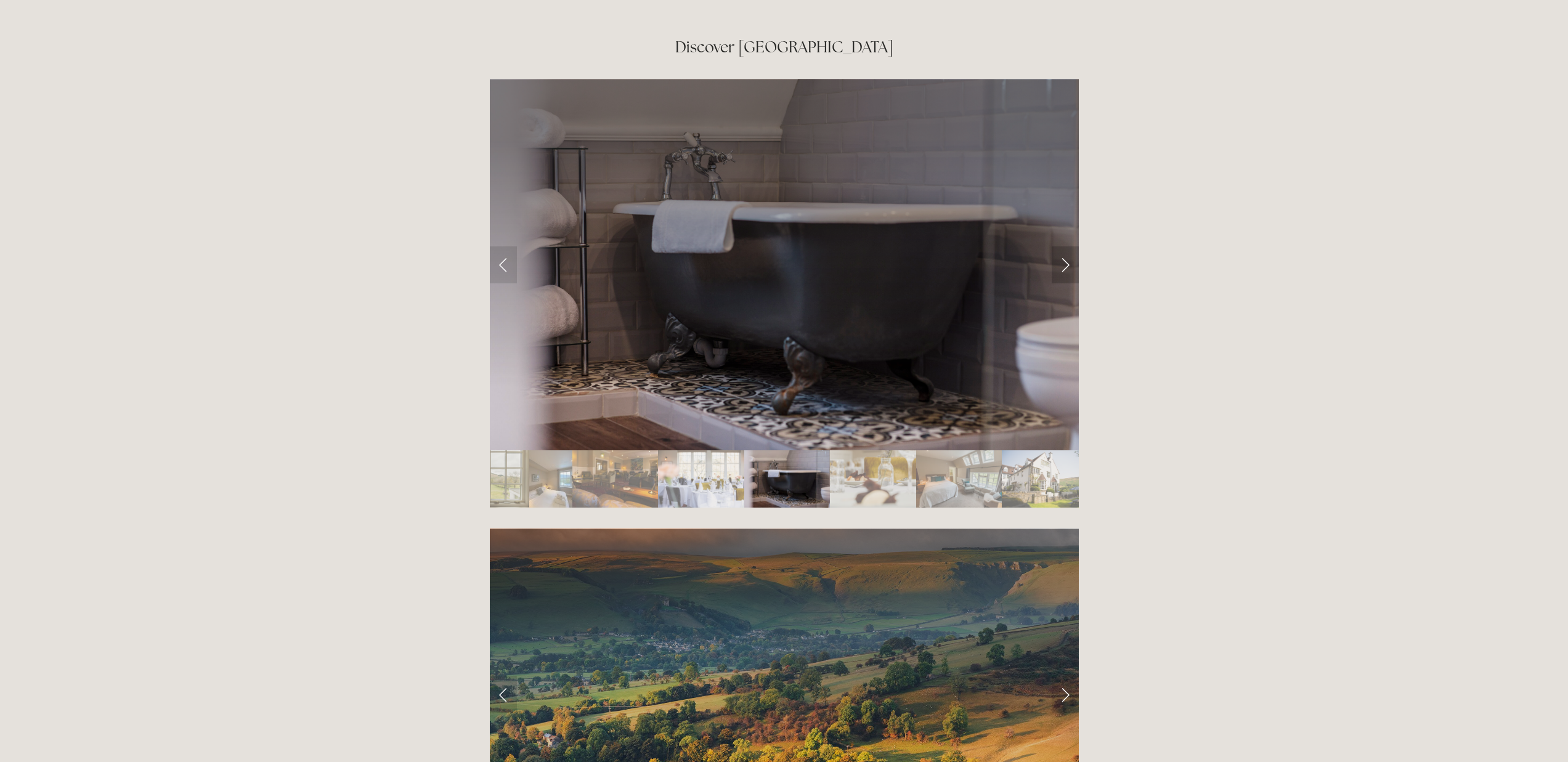
click at [1066, 246] on link "Next Slide" at bounding box center [1065, 265] width 27 height 37
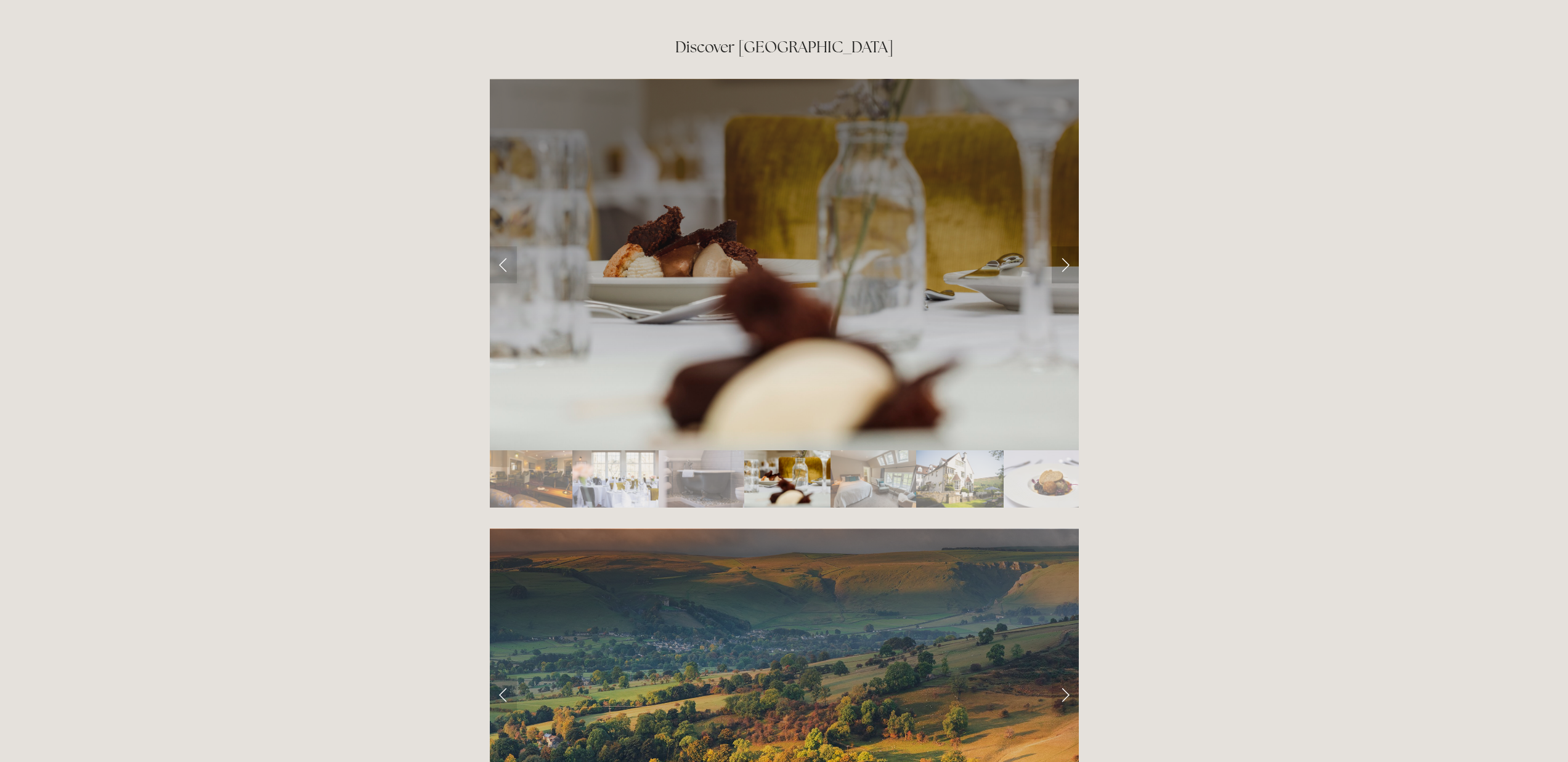
click at [1066, 246] on link "Next Slide" at bounding box center [1065, 265] width 27 height 37
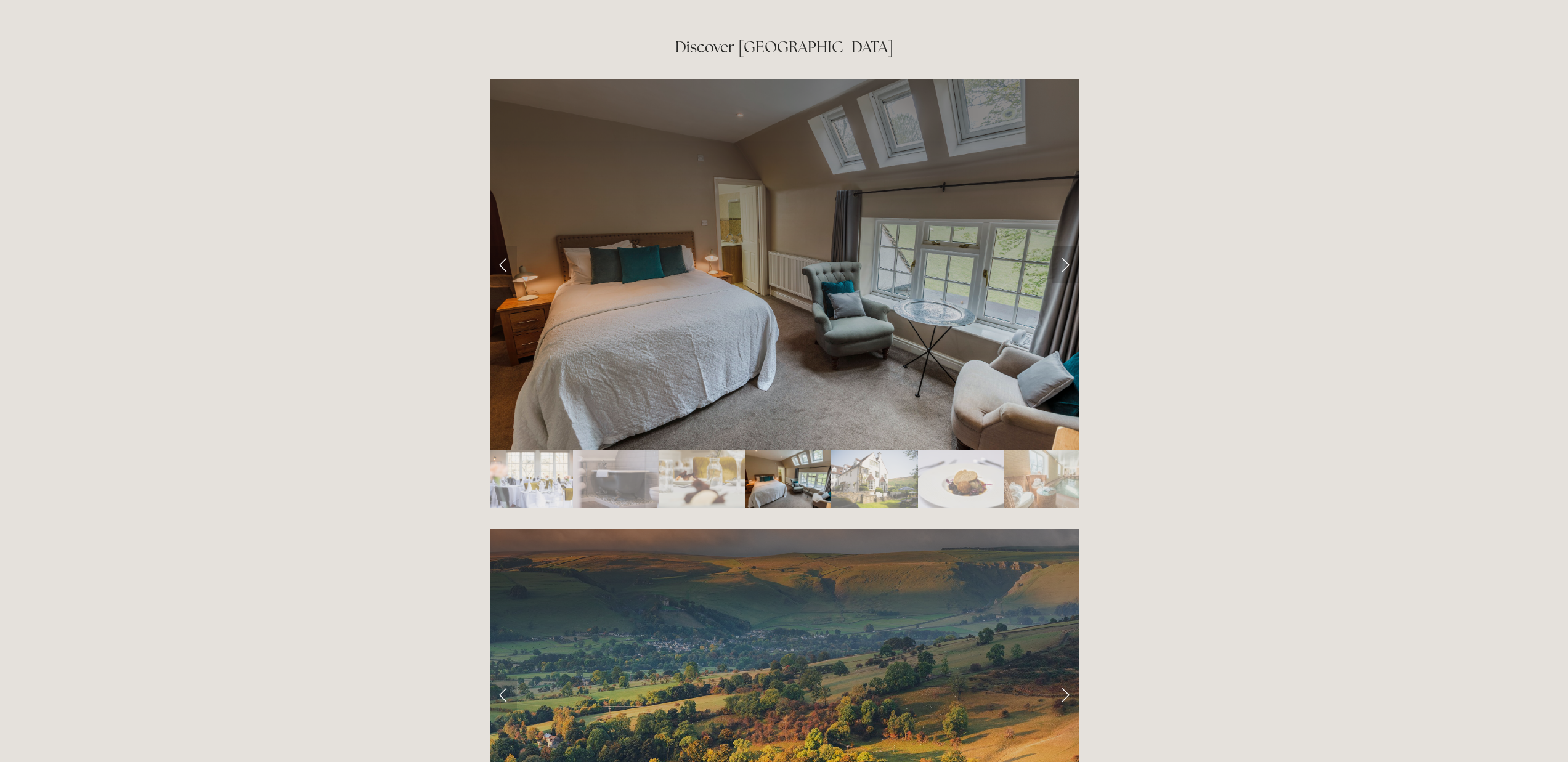
click at [1067, 246] on link "Next Slide" at bounding box center [1065, 265] width 27 height 37
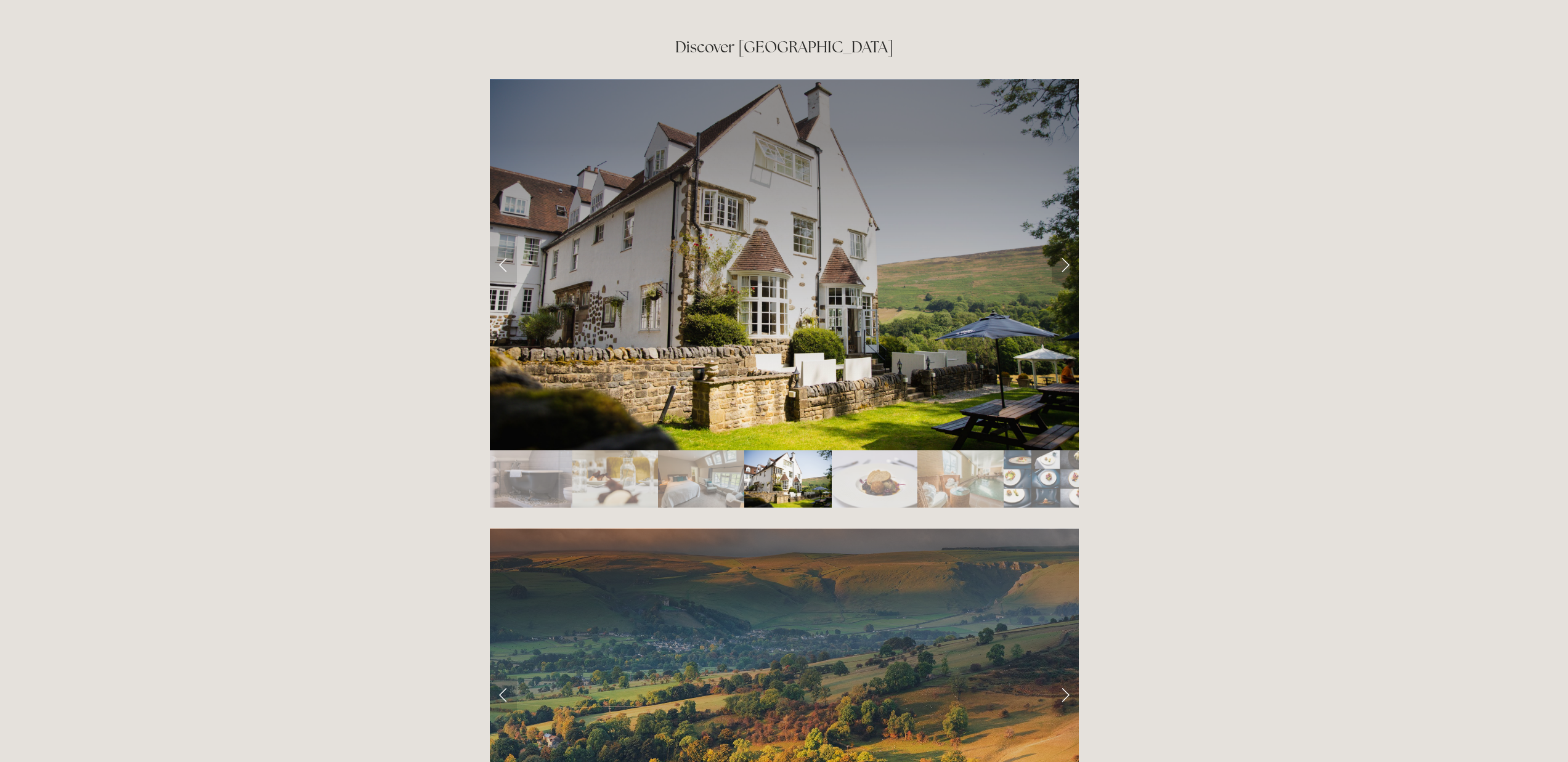
click at [1066, 246] on link "Next Slide" at bounding box center [1065, 265] width 27 height 37
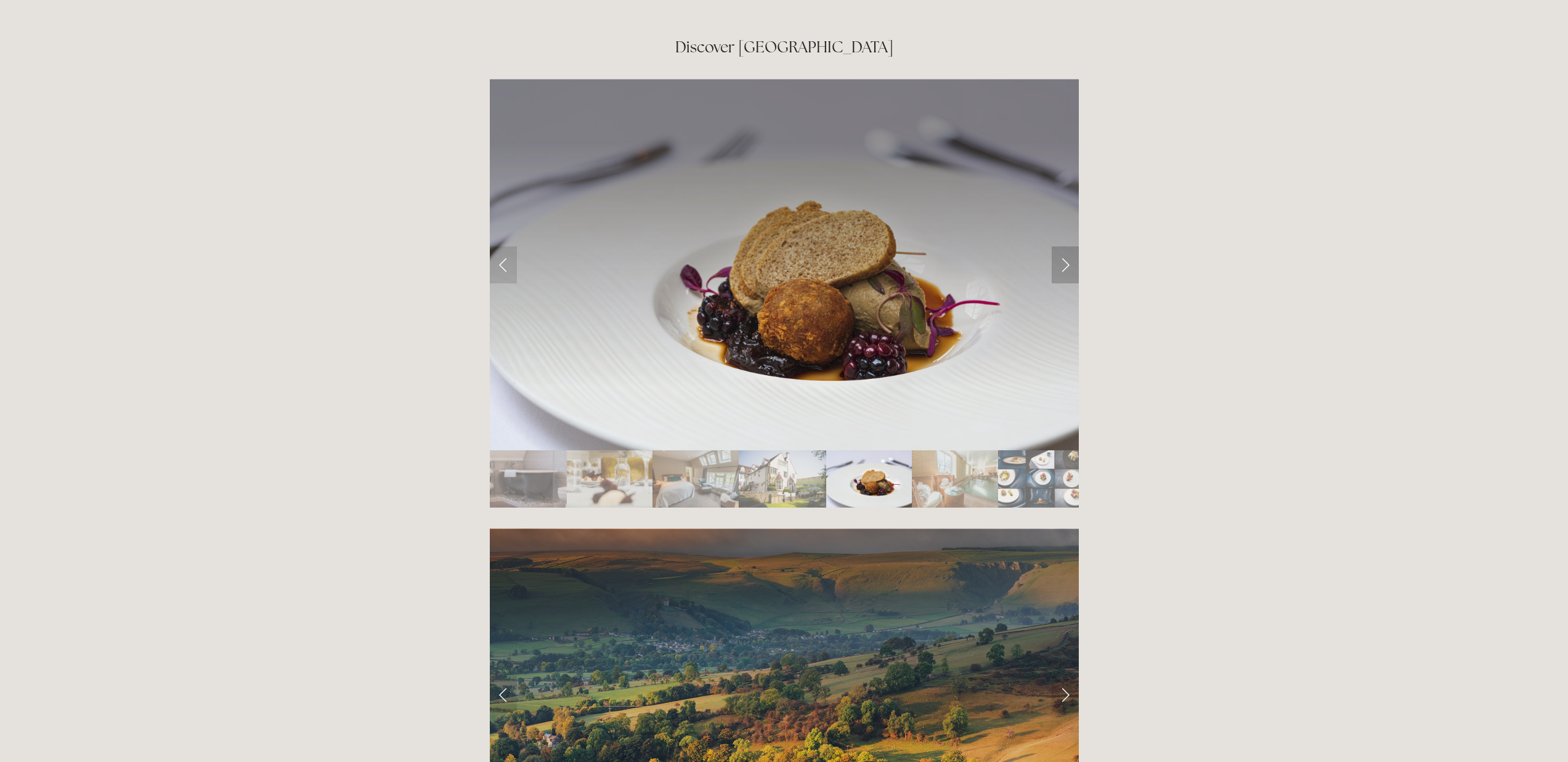
click at [1066, 246] on link "Next Slide" at bounding box center [1065, 265] width 27 height 37
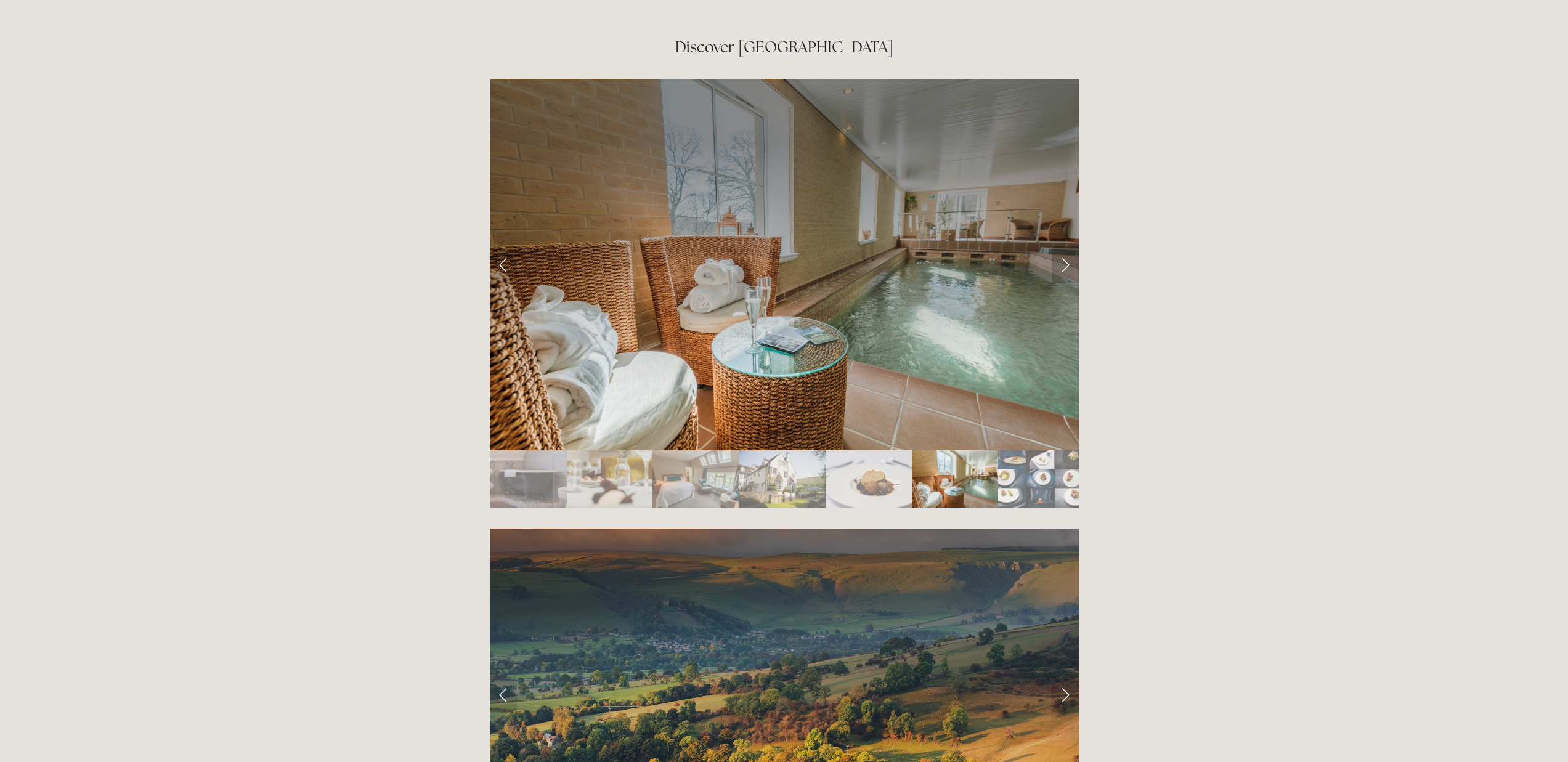
click at [1066, 246] on link "Next Slide" at bounding box center [1065, 265] width 27 height 37
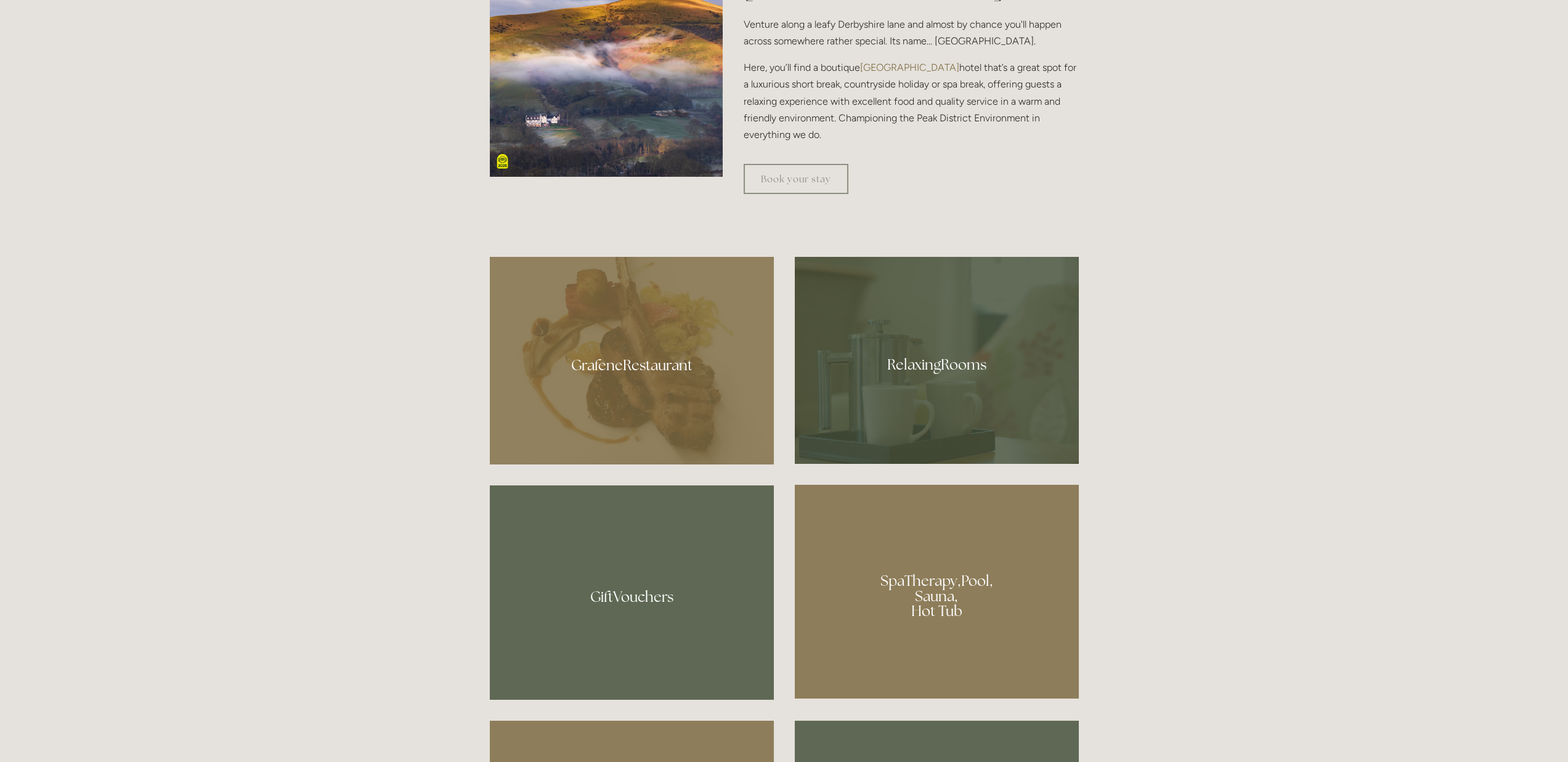
scroll to position [1103, 0]
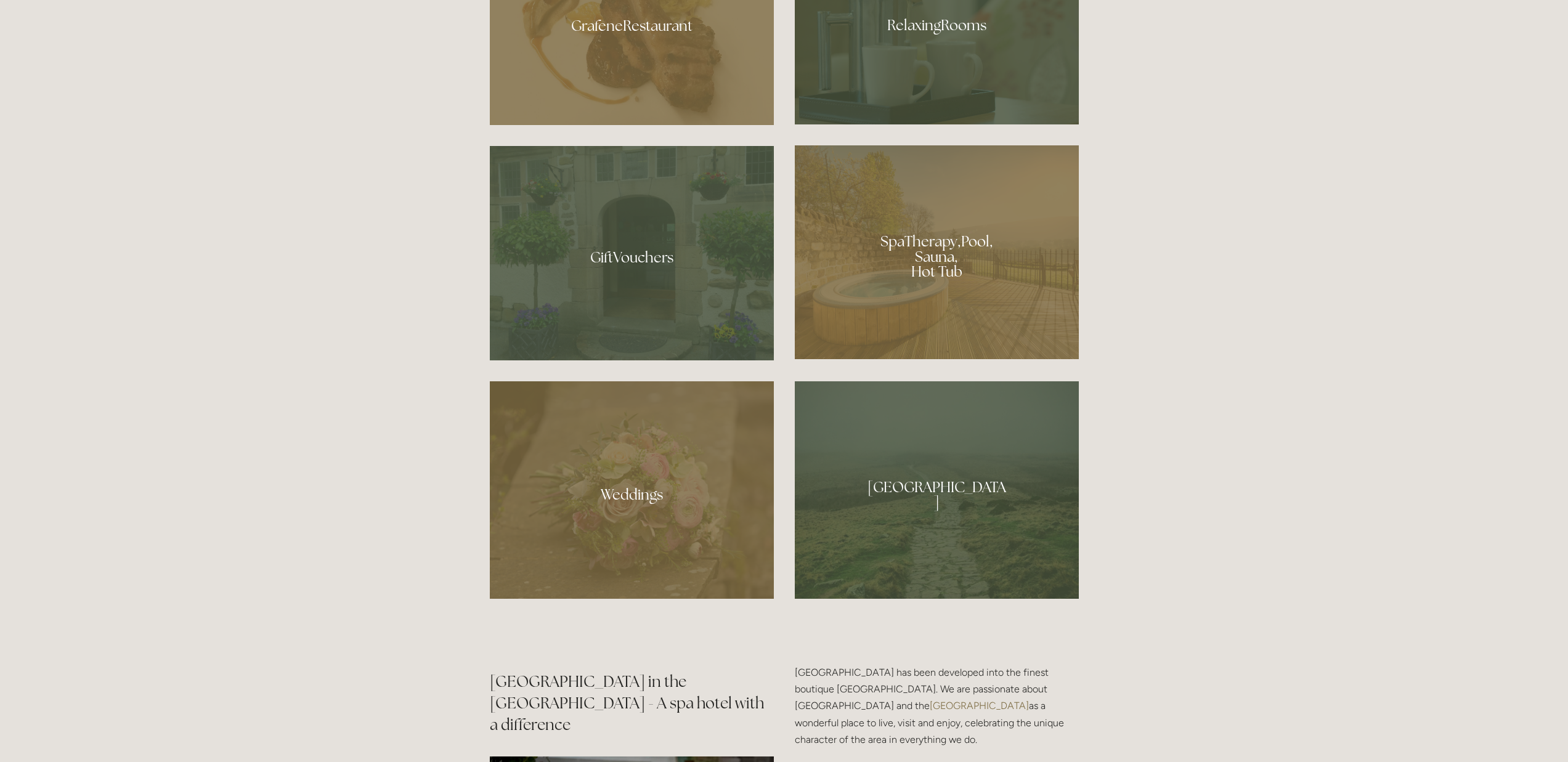
click at [888, 59] on div at bounding box center [937, 20] width 284 height 207
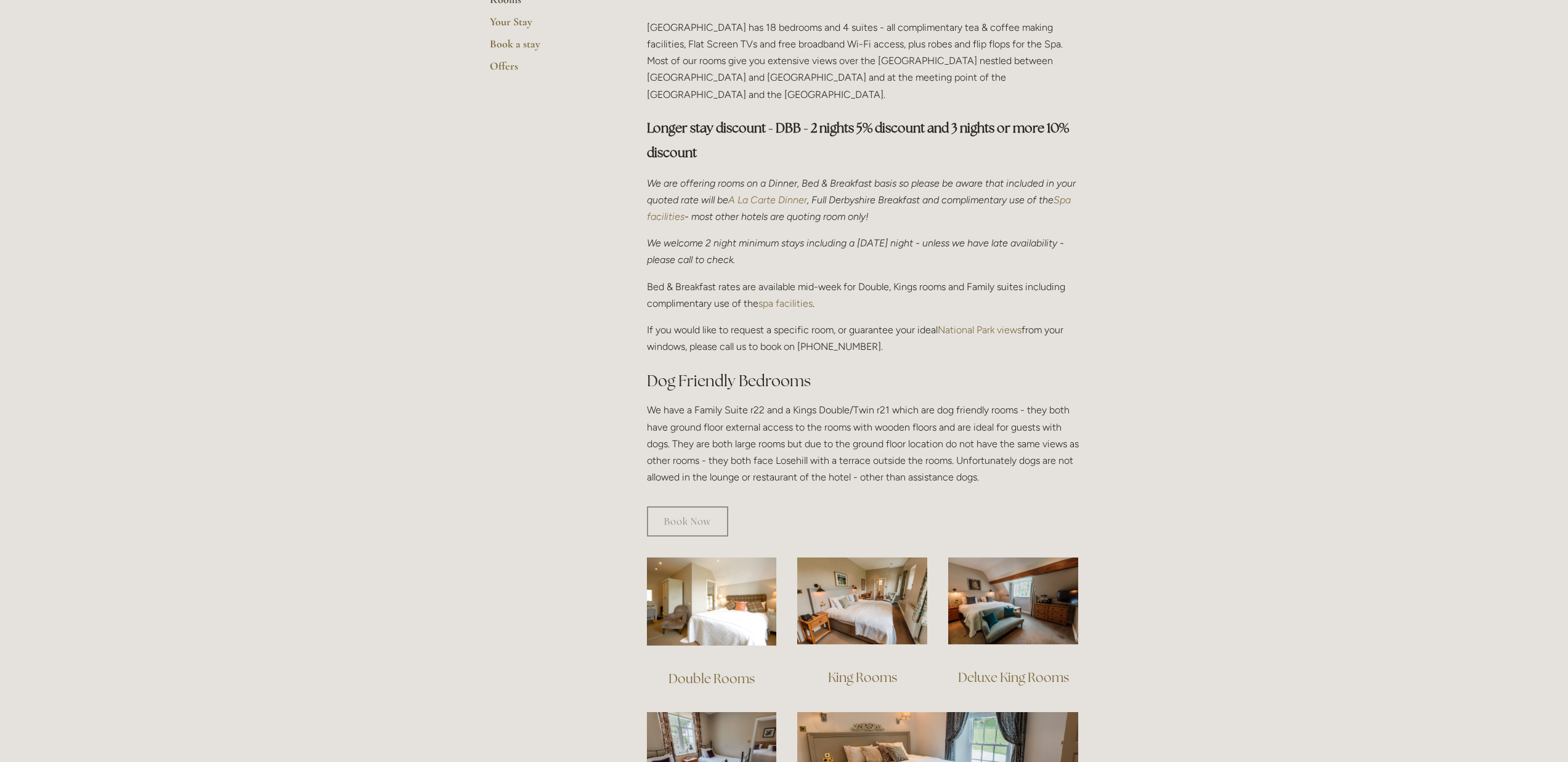
scroll to position [580, 0]
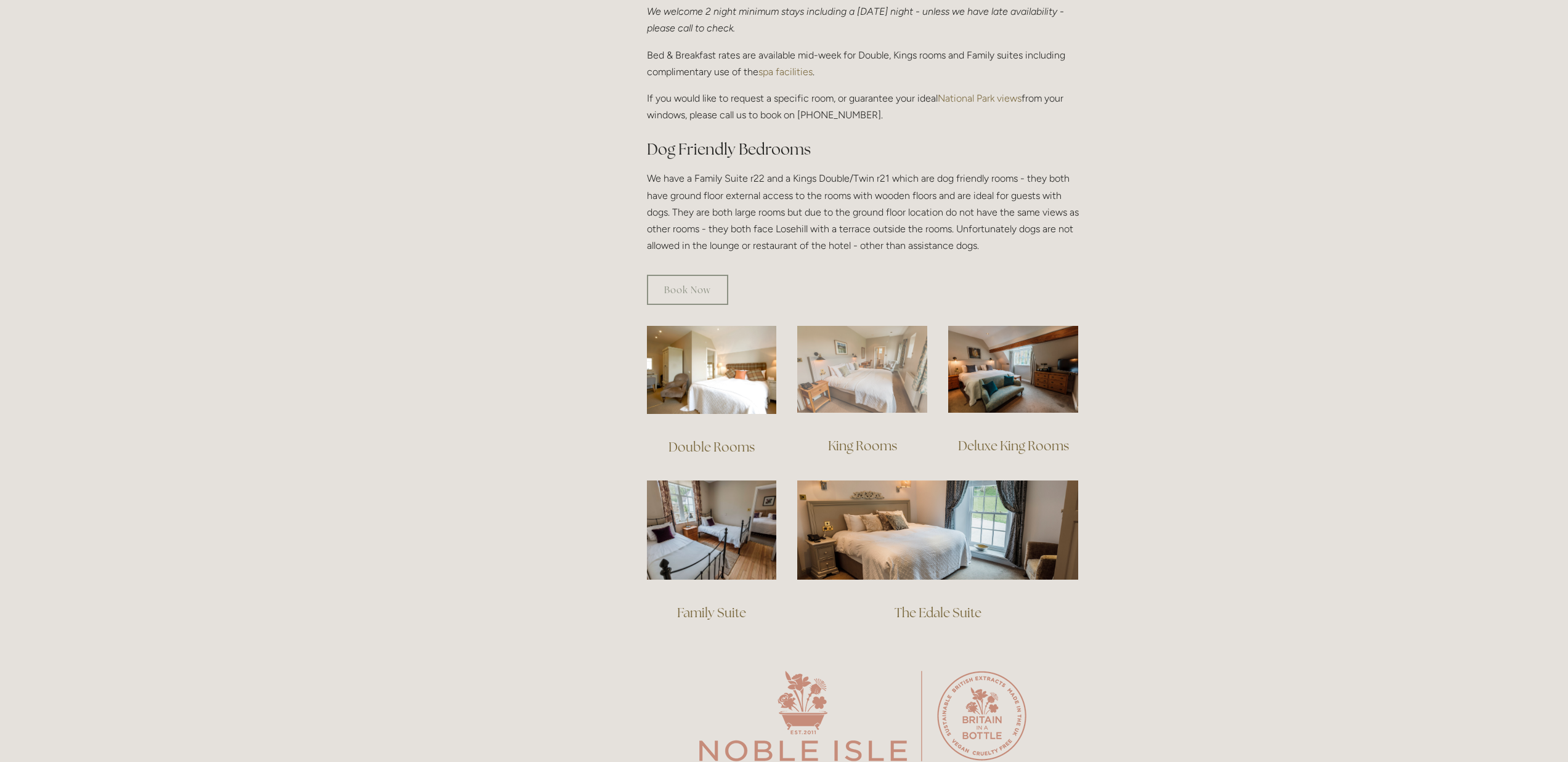
click at [850, 372] on img at bounding box center [863, 369] width 130 height 87
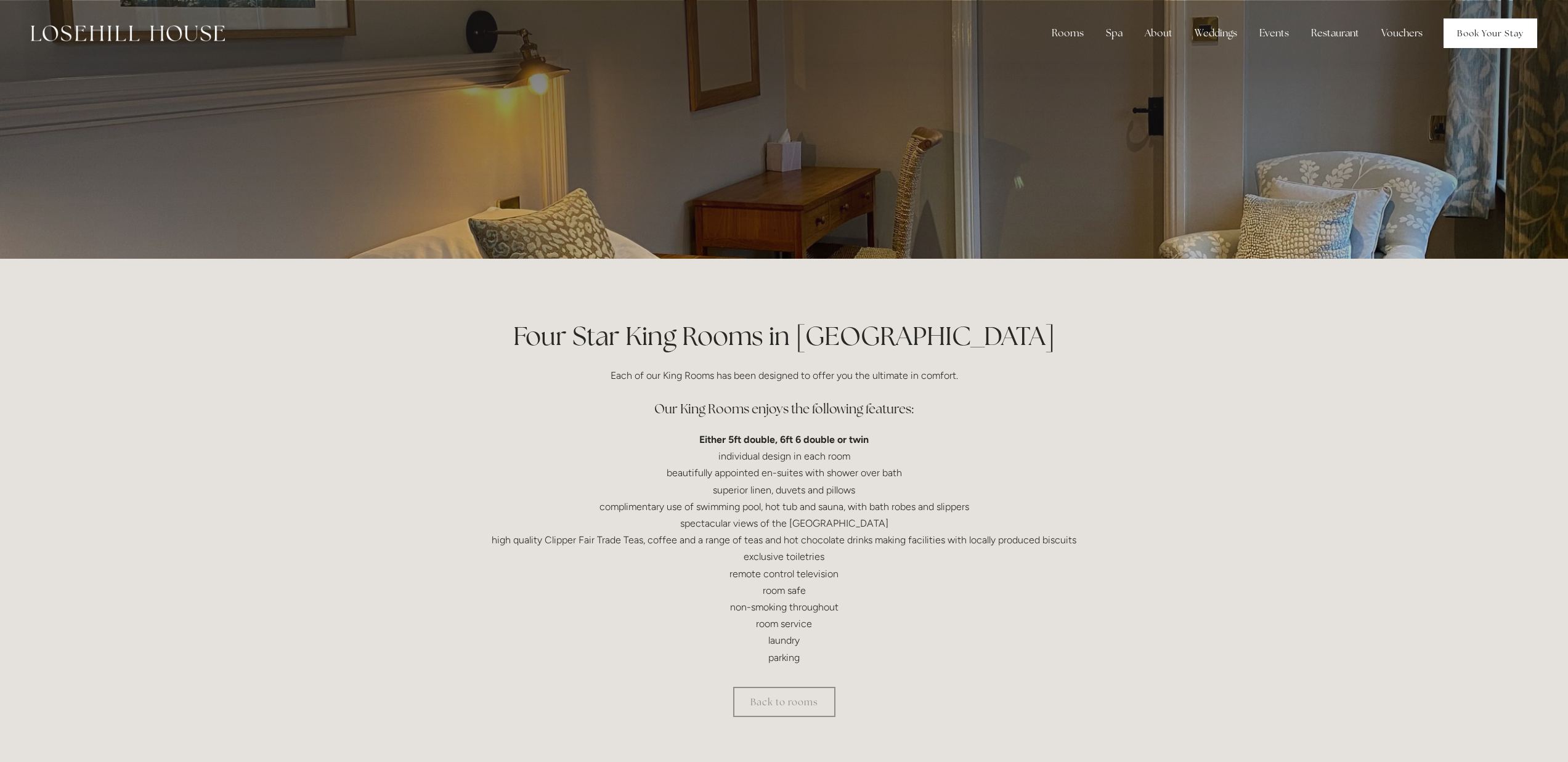
click at [1489, 36] on link "Book Your Stay" at bounding box center [1490, 33] width 94 height 29
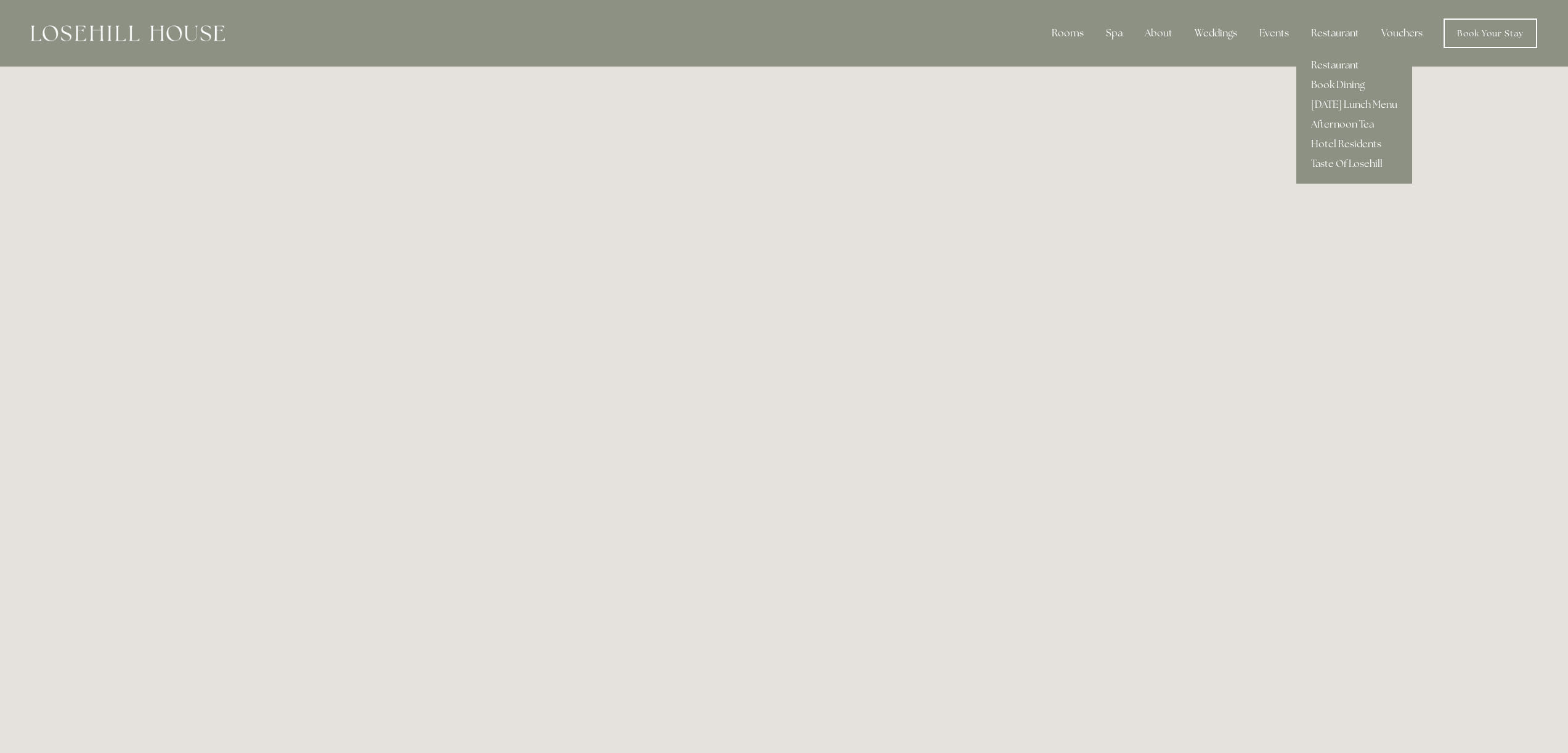
click at [1332, 62] on link "Restaurant" at bounding box center [1354, 65] width 116 height 20
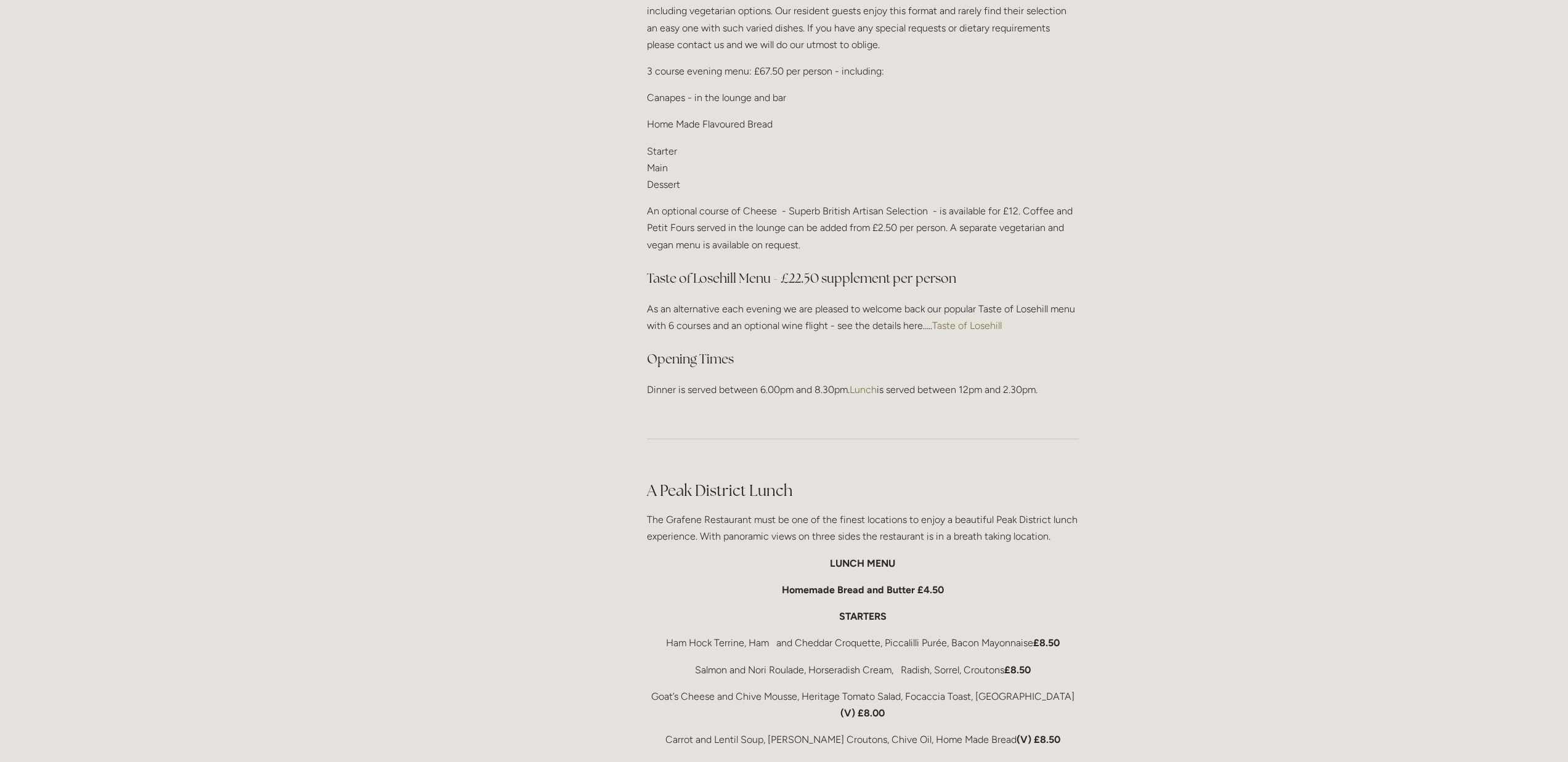
scroll to position [1549, 0]
click at [950, 316] on link "Taste of Losehill" at bounding box center [967, 322] width 70 height 12
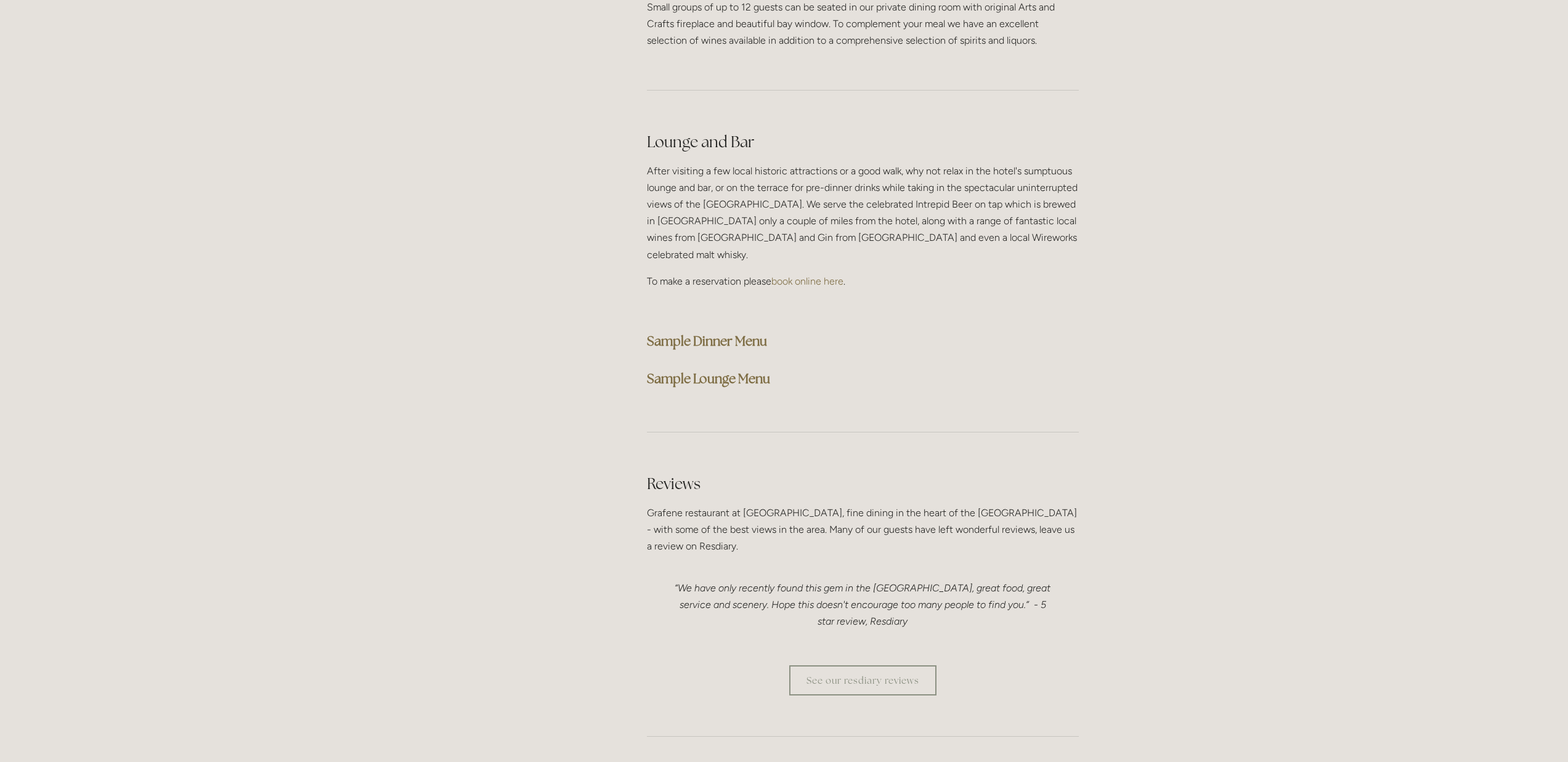
scroll to position [3160, 0]
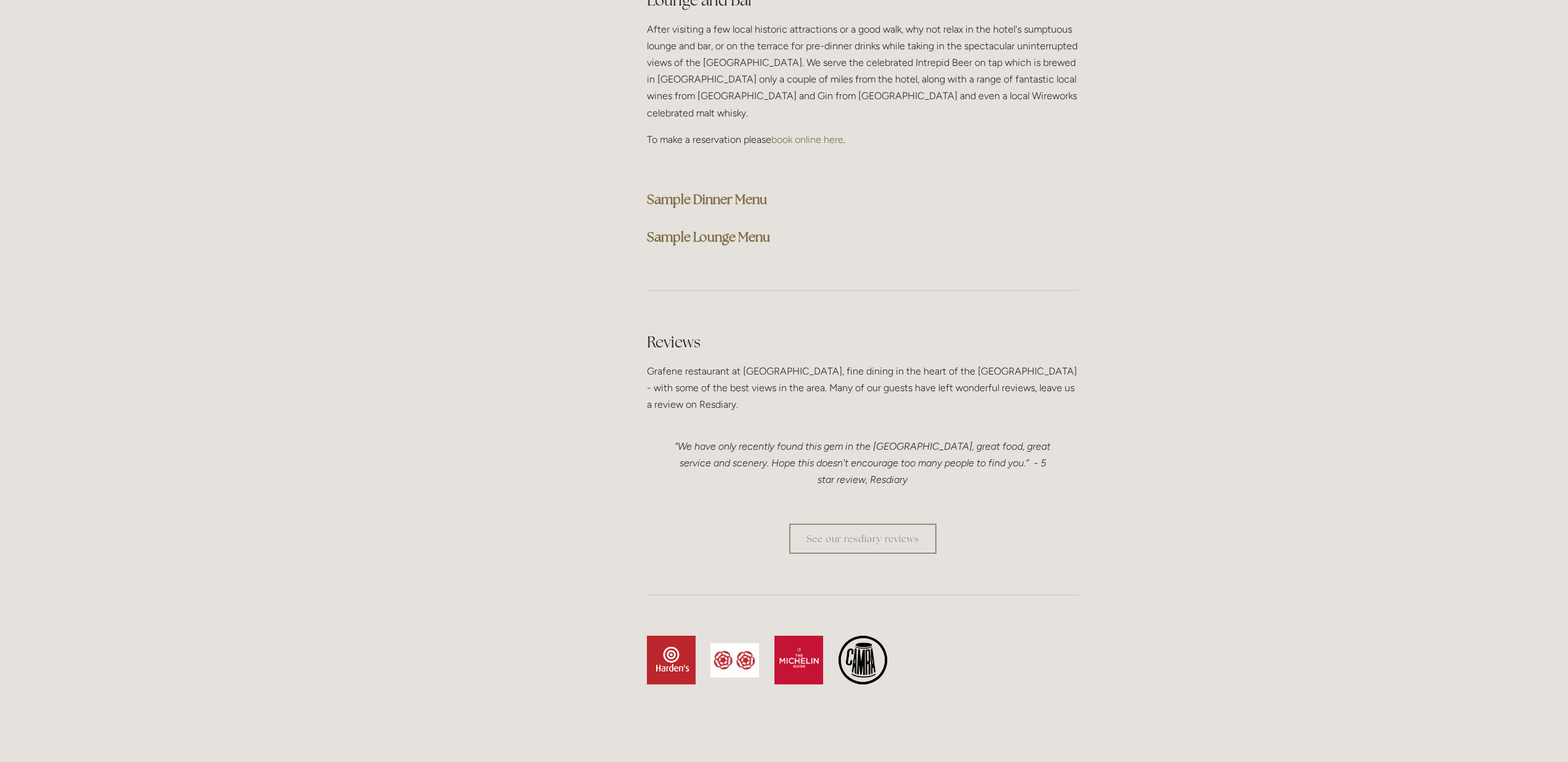
click at [715, 191] on strong "Sample Dinner Menu" at bounding box center [707, 199] width 120 height 16
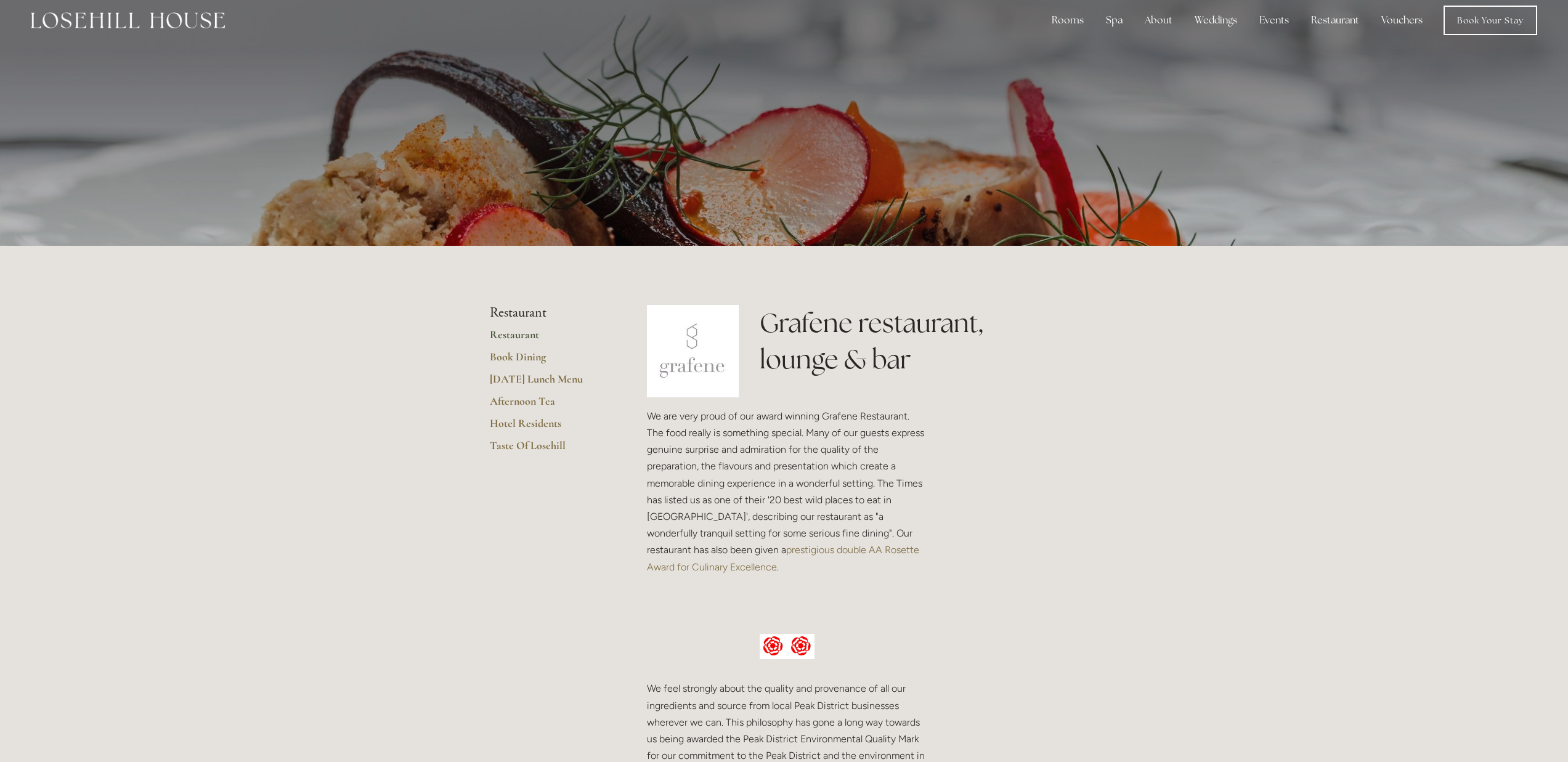
scroll to position [0, 0]
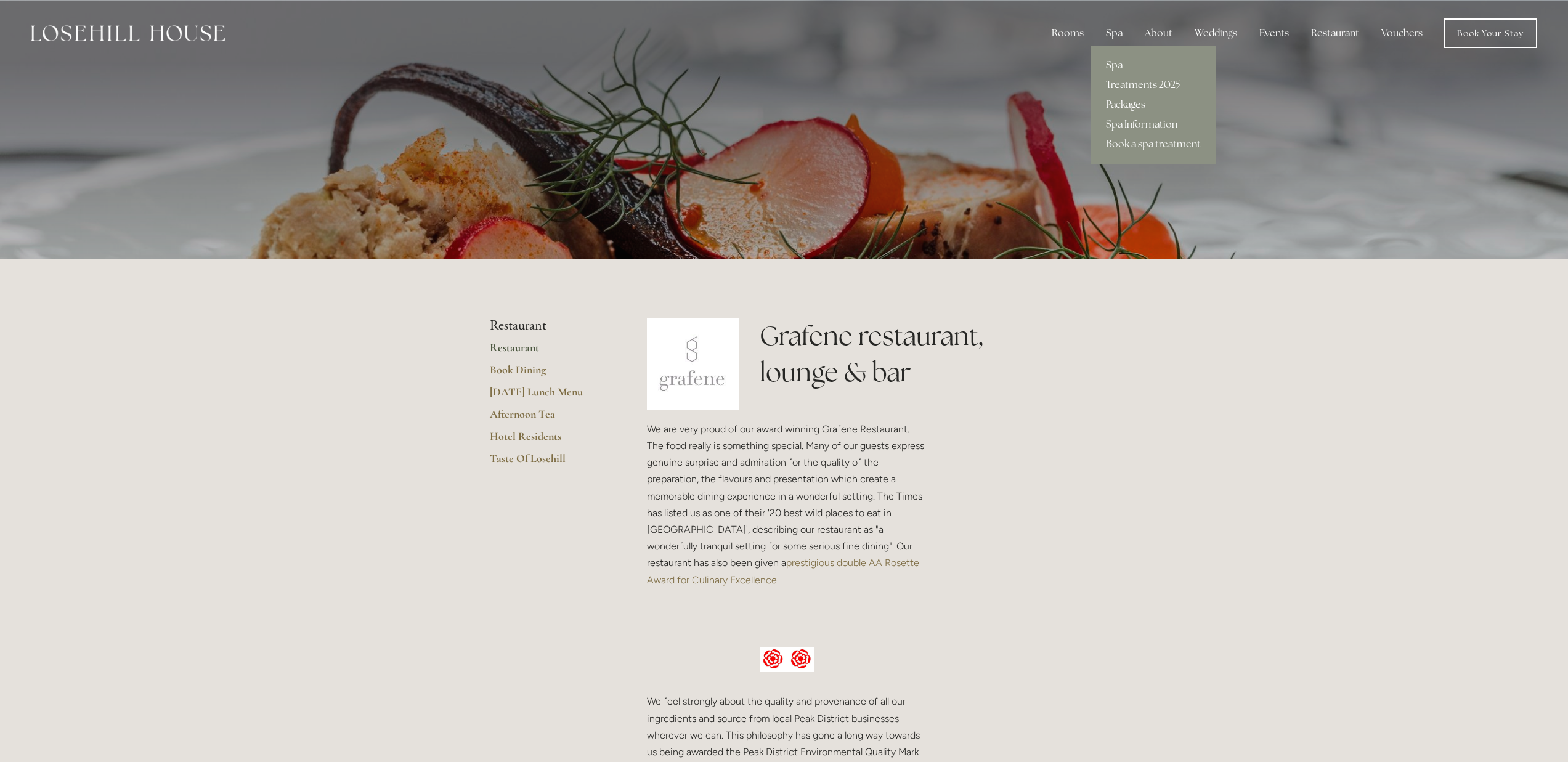
click at [1129, 104] on link "Packages" at bounding box center [1153, 104] width 124 height 20
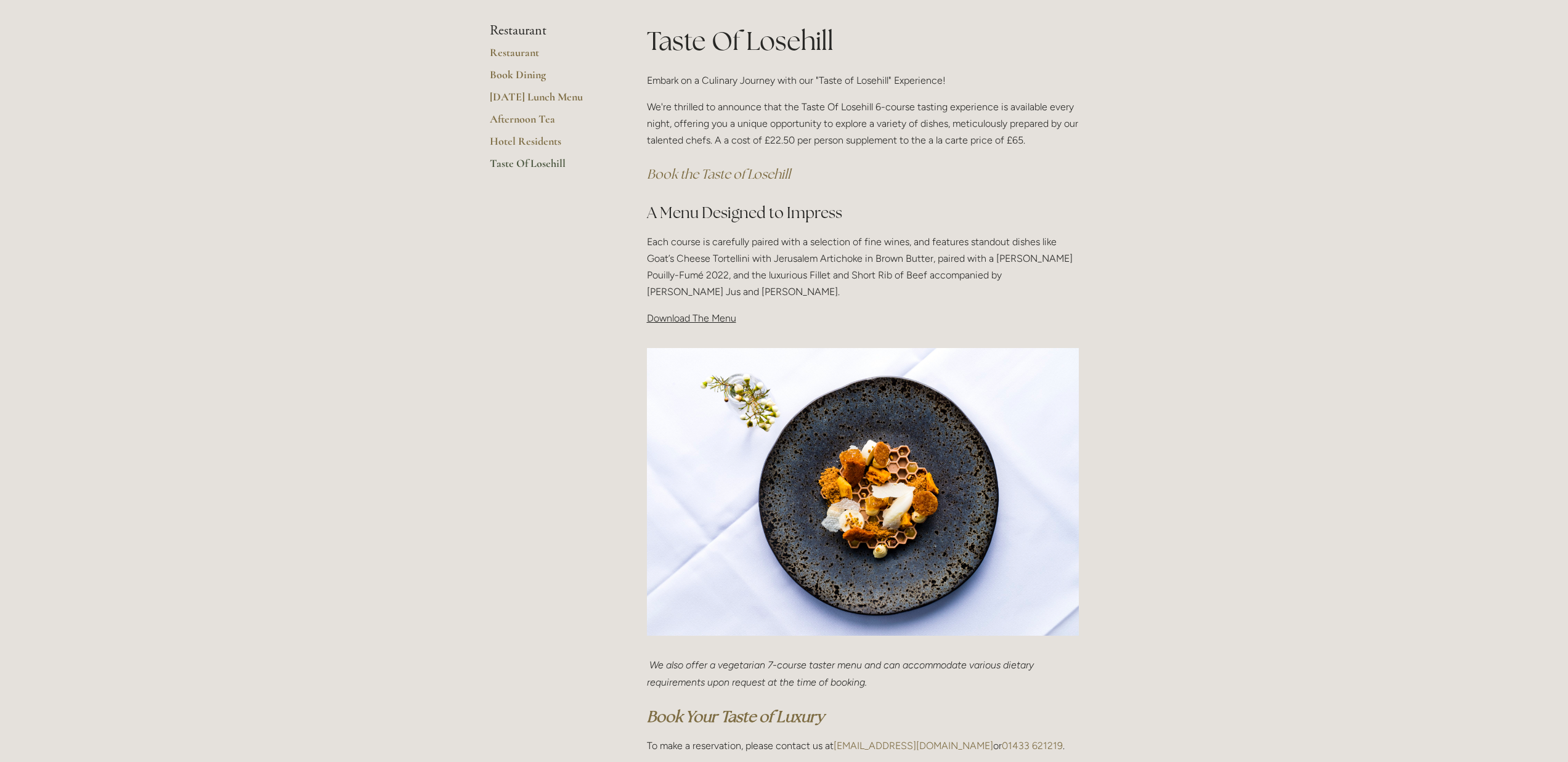
scroll to position [196, 0]
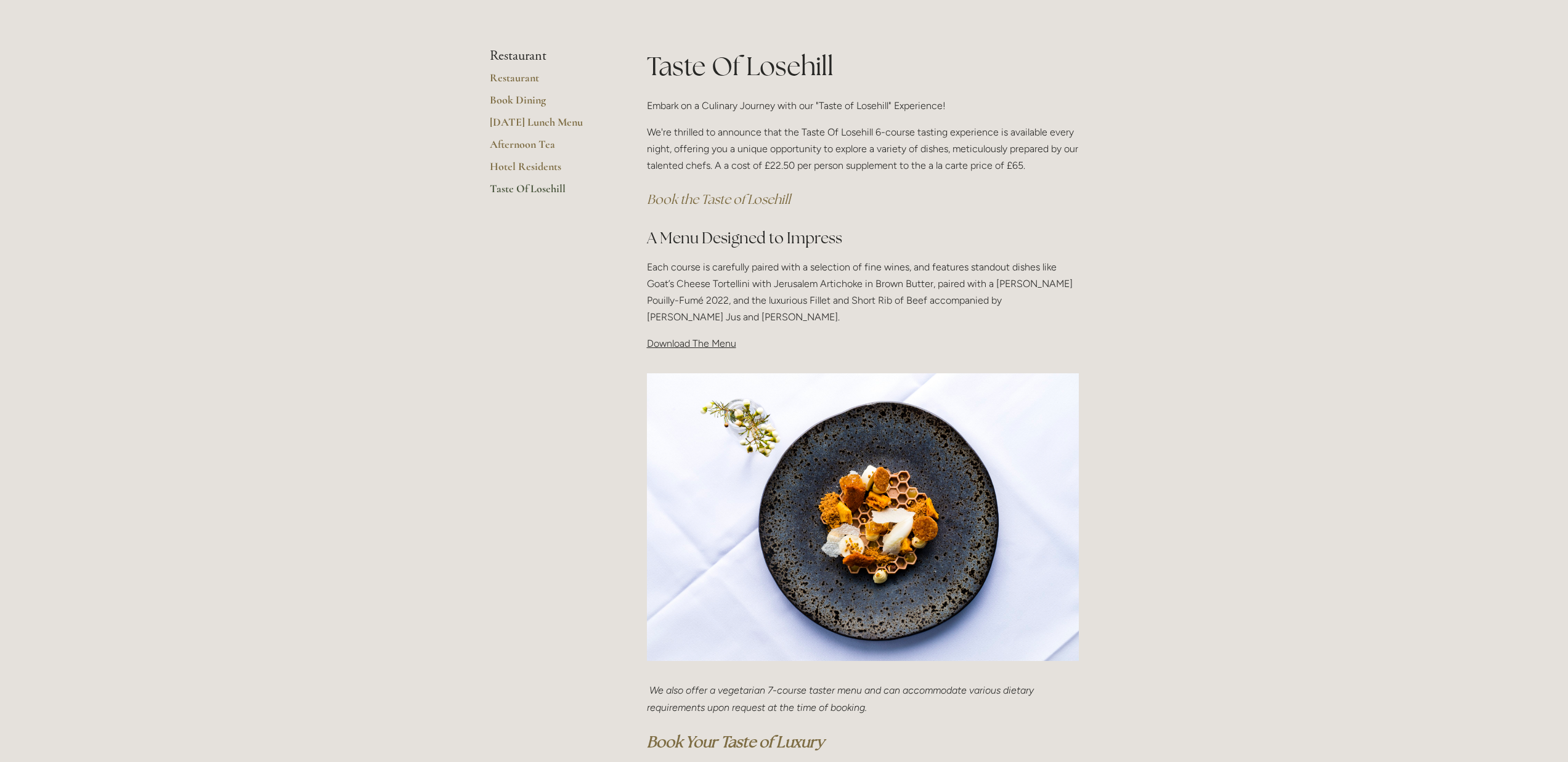
click at [690, 346] on span "Download The Menu" at bounding box center [691, 343] width 89 height 12
click at [708, 344] on span "Download The Menu" at bounding box center [691, 343] width 89 height 12
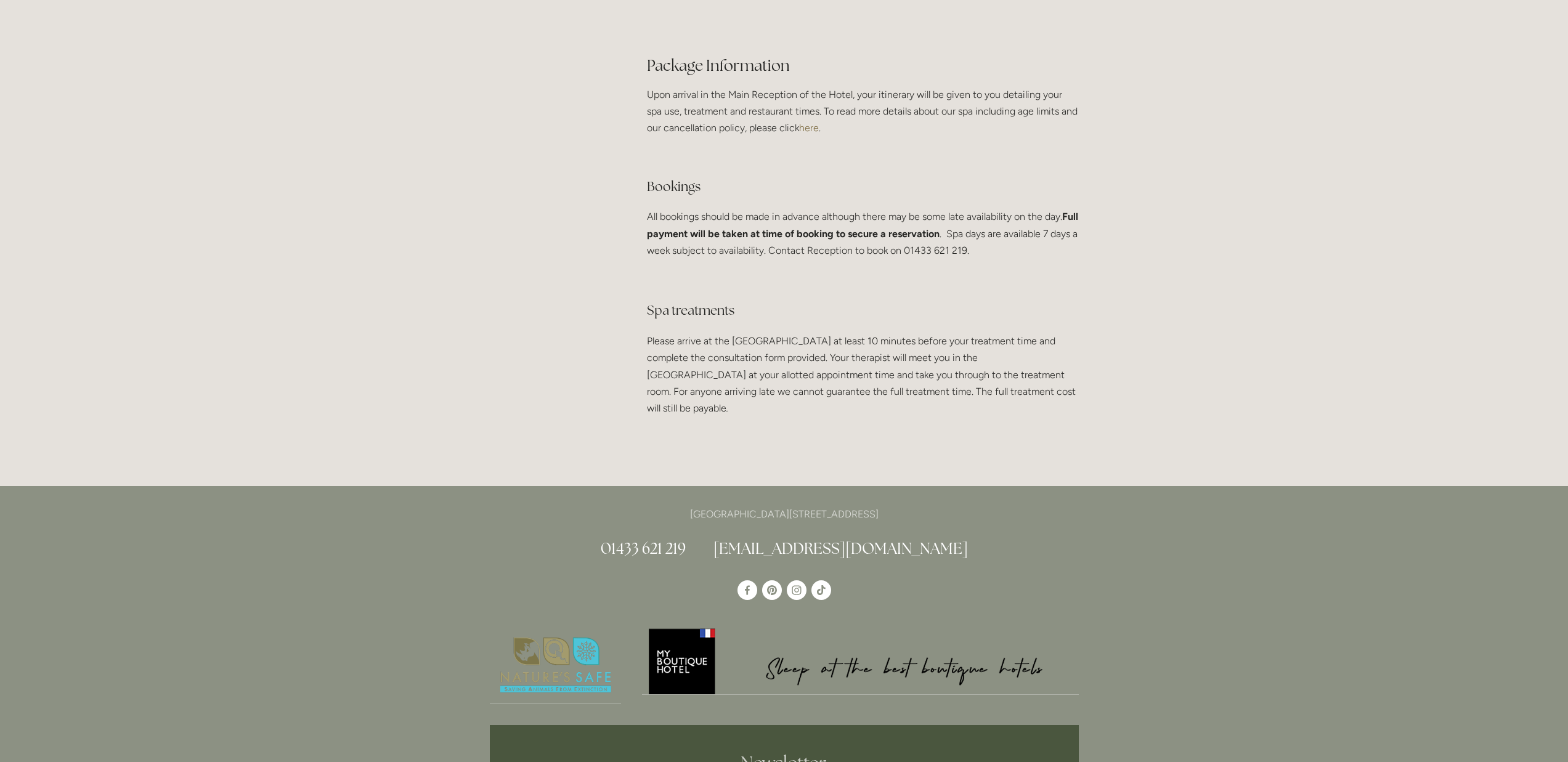
scroll to position [2225, 0]
